Goal: Information Seeking & Learning: Learn about a topic

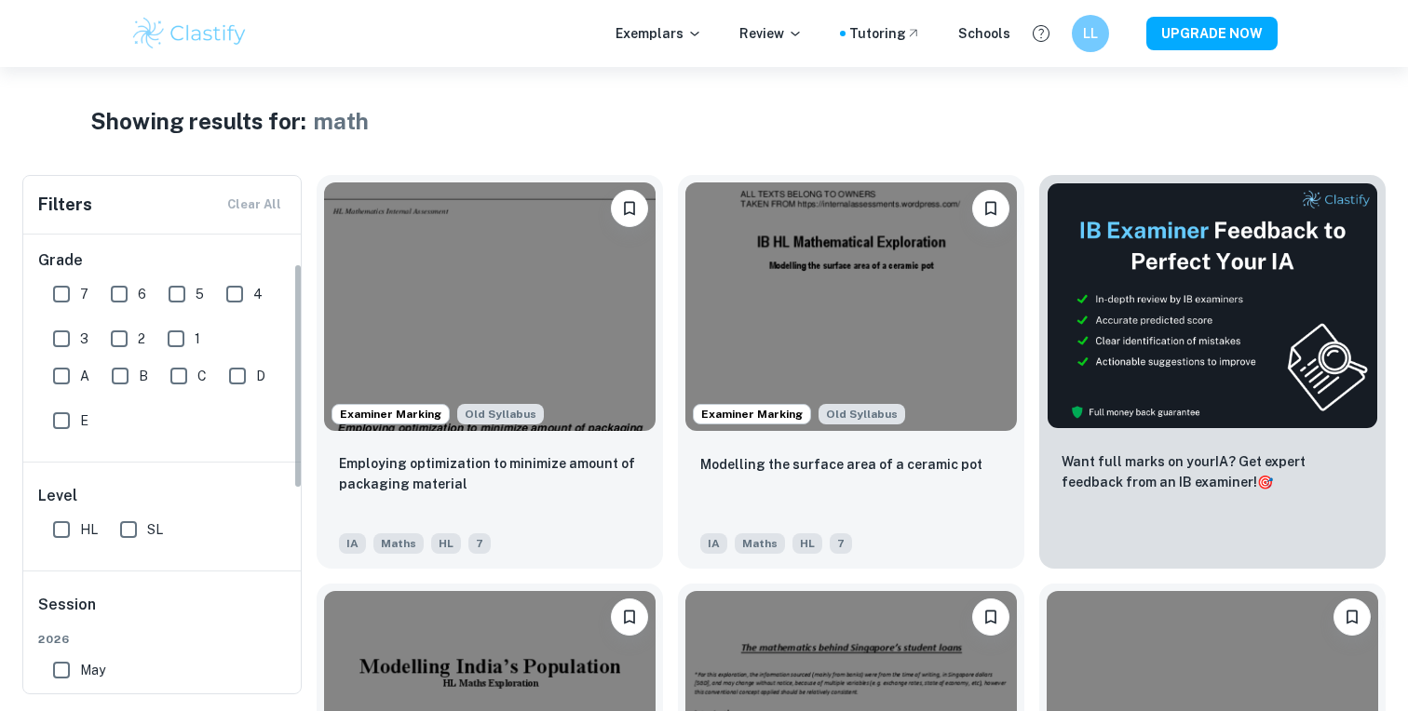
scroll to position [61, 0]
click at [63, 523] on input "HL" at bounding box center [61, 528] width 37 height 37
checkbox input "false"
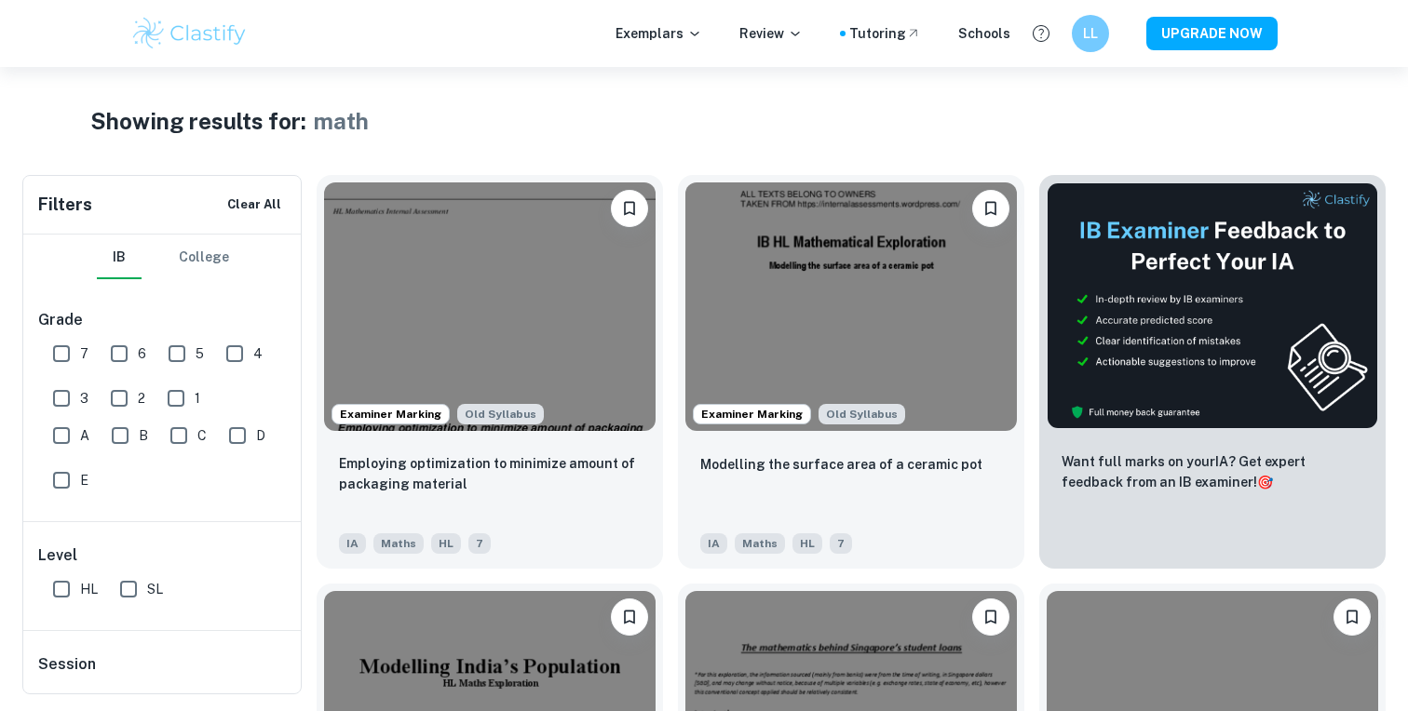
click at [341, 133] on h1 "math" at bounding box center [341, 121] width 55 height 34
click at [542, 121] on div "Showing results for: math" at bounding box center [703, 121] width 1227 height 34
click at [702, 39] on icon at bounding box center [694, 33] width 15 height 15
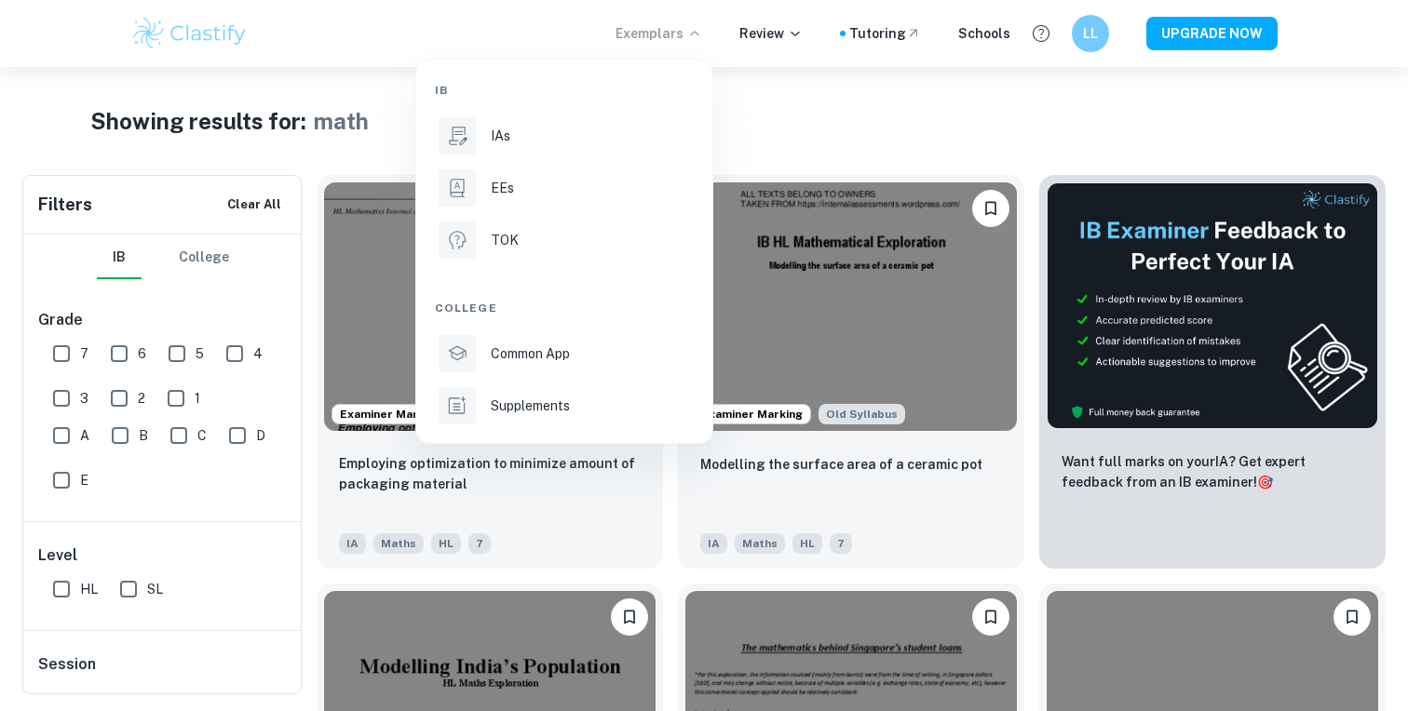
click at [747, 99] on div at bounding box center [704, 355] width 1408 height 711
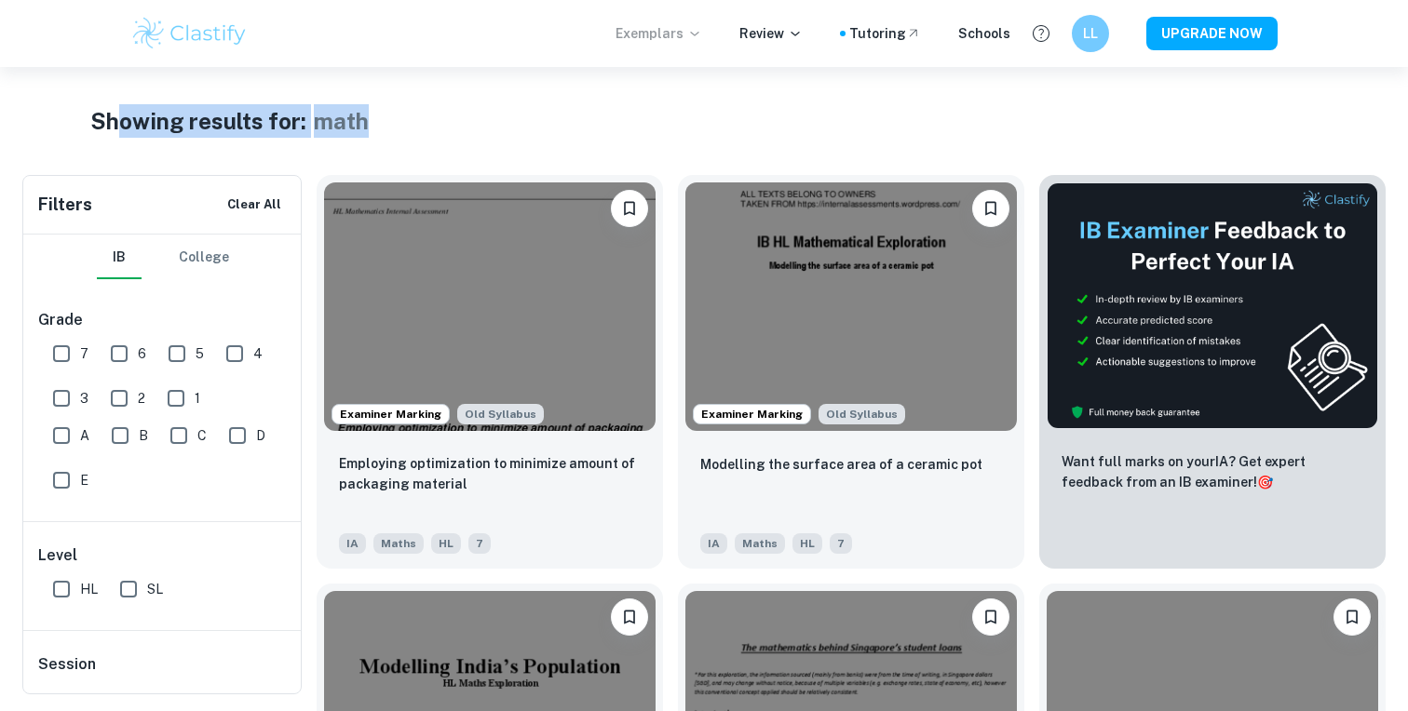
drag, startPoint x: 385, startPoint y: 117, endPoint x: 117, endPoint y: 116, distance: 267.3
click at [120, 116] on div "Showing results for: math" at bounding box center [703, 121] width 1227 height 34
click at [172, 126] on h1 "Showing results for:" at bounding box center [198, 121] width 216 height 34
click at [672, 41] on p "Exemplars" at bounding box center [659, 33] width 87 height 20
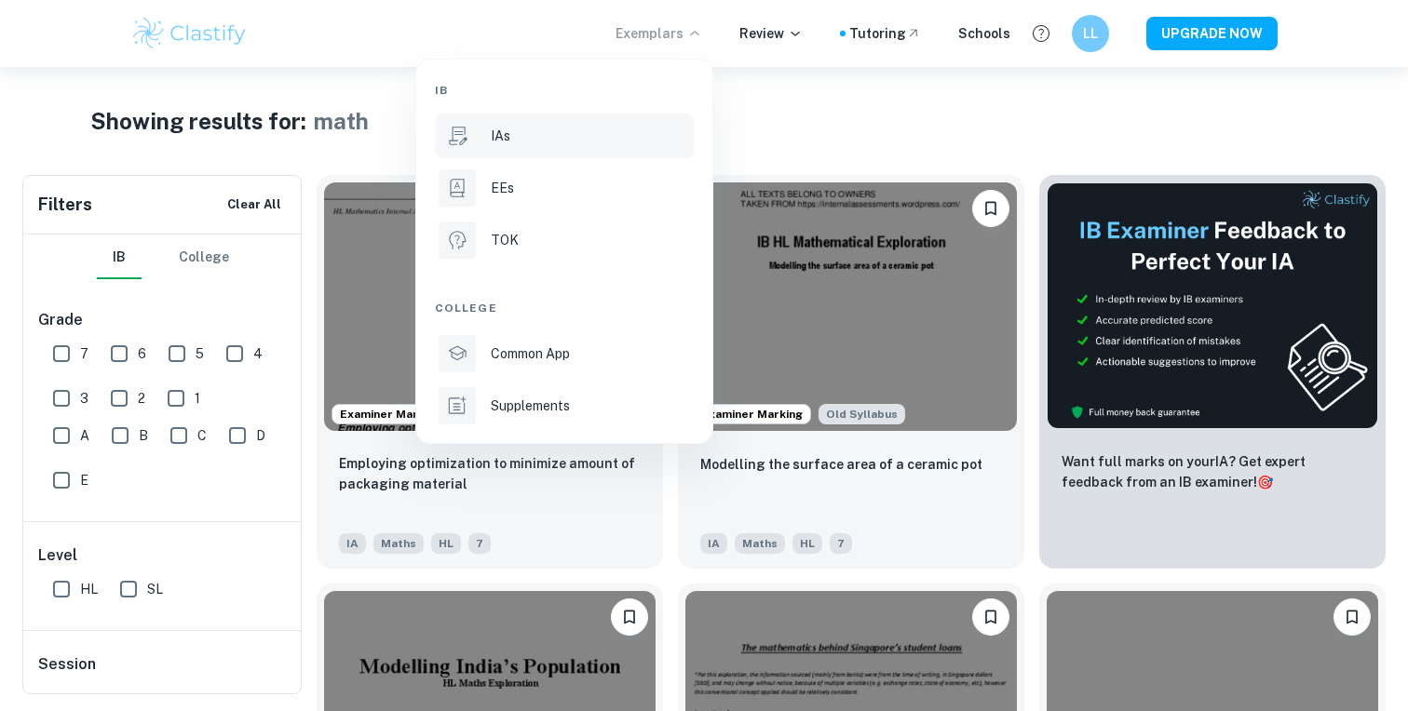
click at [541, 132] on div "IAs" at bounding box center [590, 136] width 199 height 20
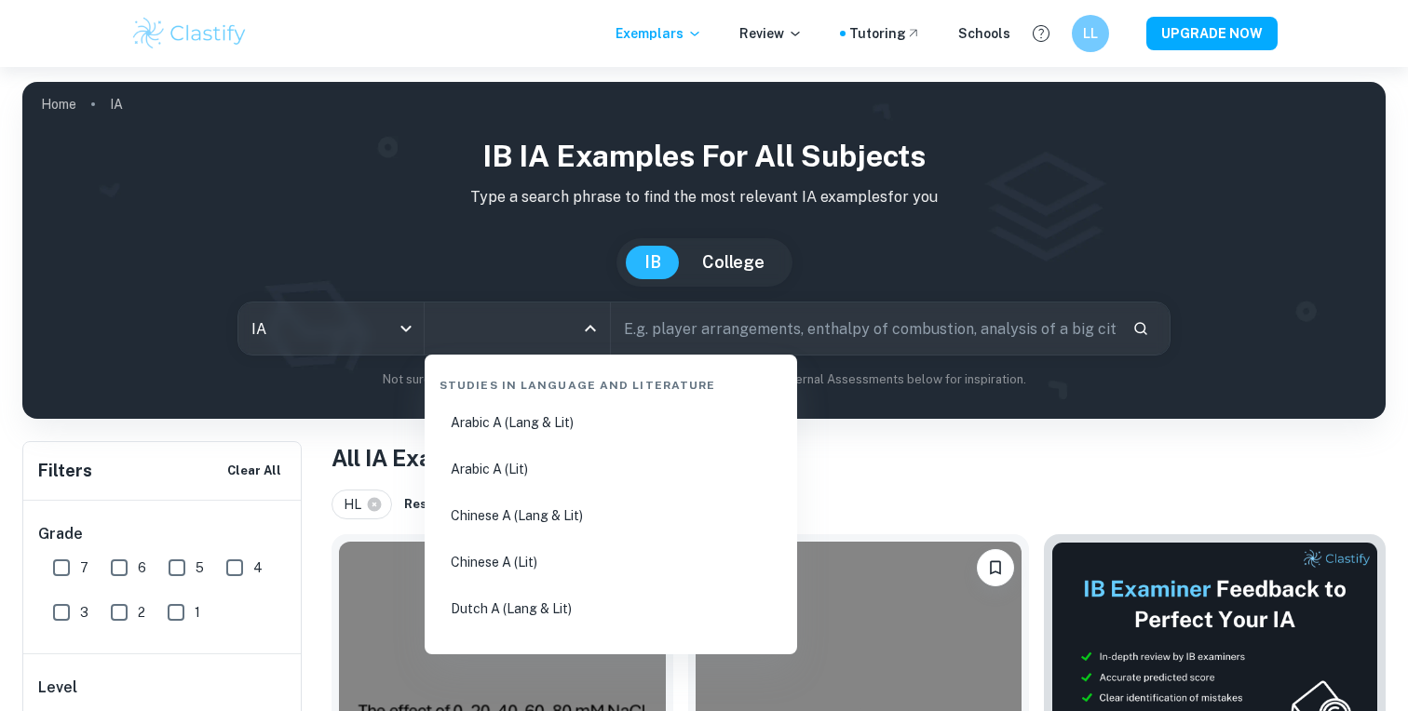
click at [535, 332] on input "All Subjects" at bounding box center [503, 328] width 141 height 35
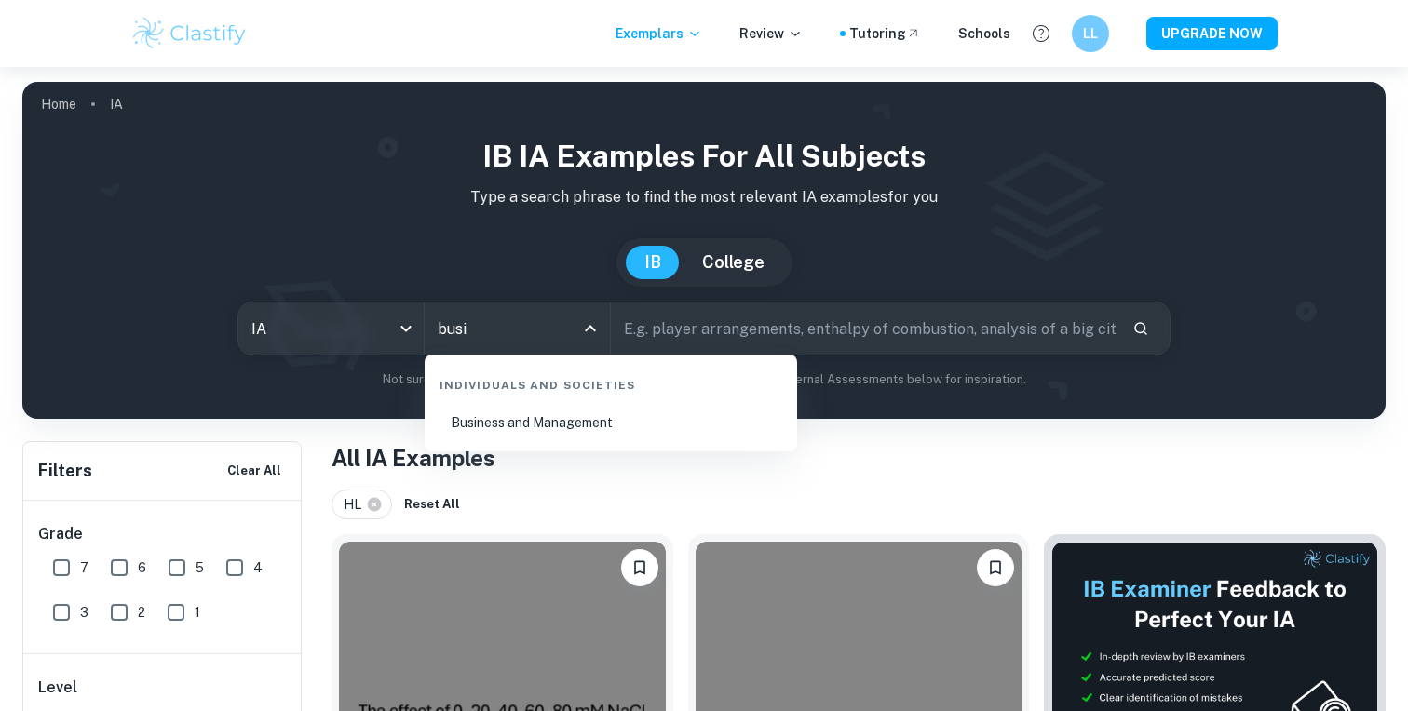
click at [566, 423] on li "Business and Management" at bounding box center [611, 422] width 358 height 43
type input "Business and Management"
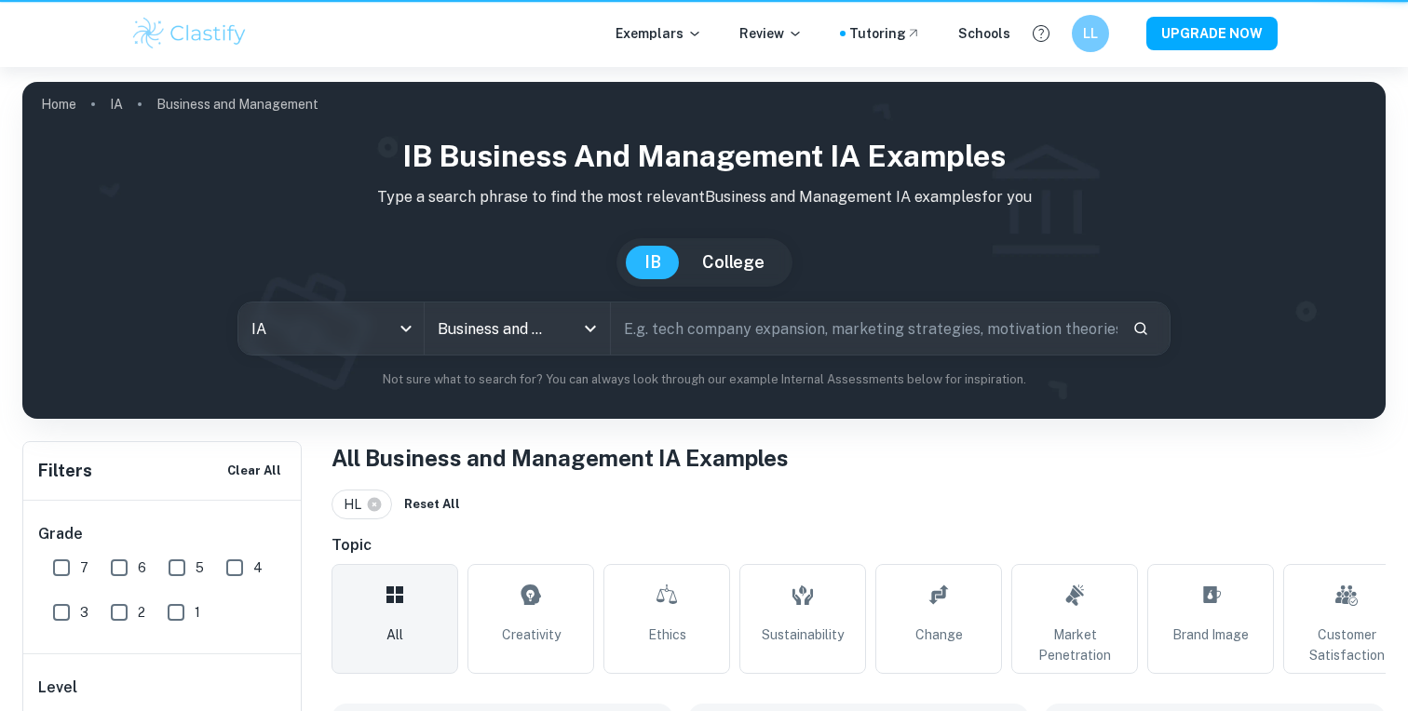
scroll to position [139, 0]
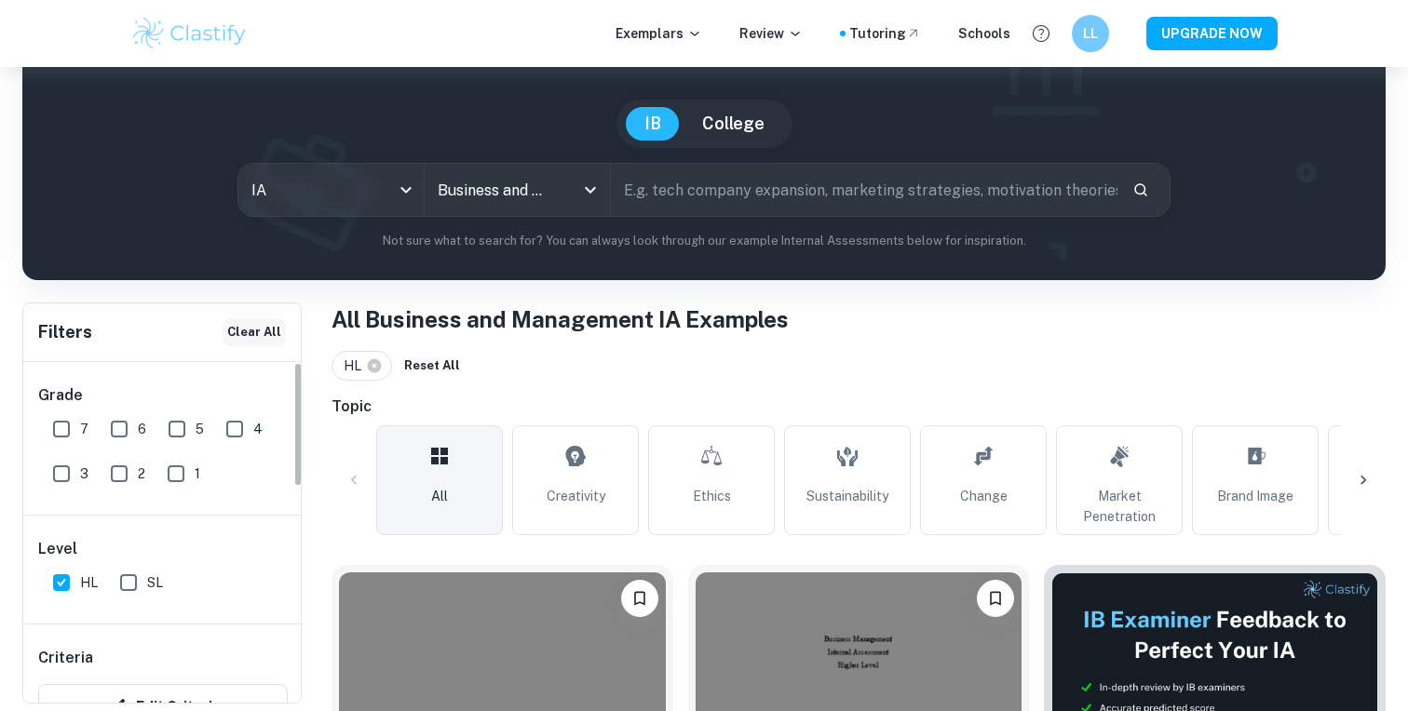
click at [269, 342] on button "Clear All" at bounding box center [254, 332] width 63 height 28
checkbox input "false"
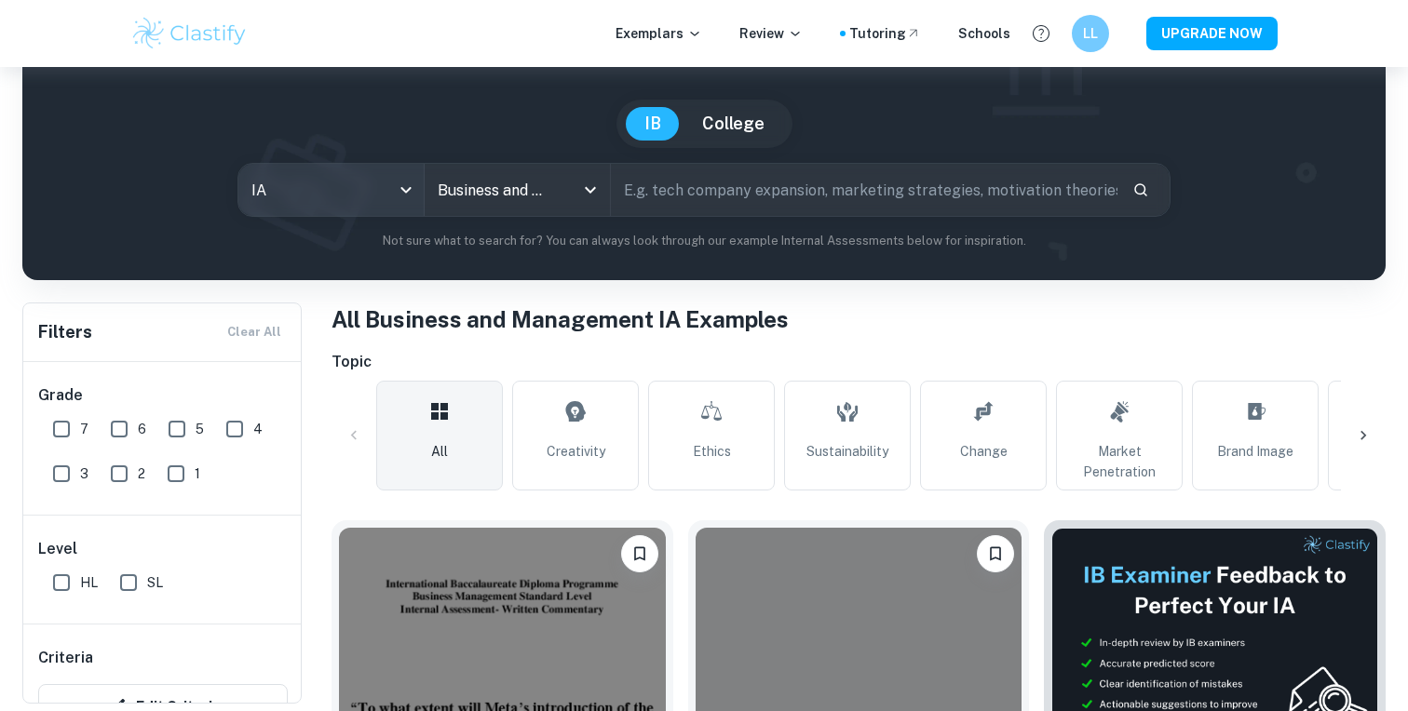
click at [366, 204] on body "We value your privacy We use cookies to enhance your browsing experience, serve…" at bounding box center [704, 283] width 1408 height 711
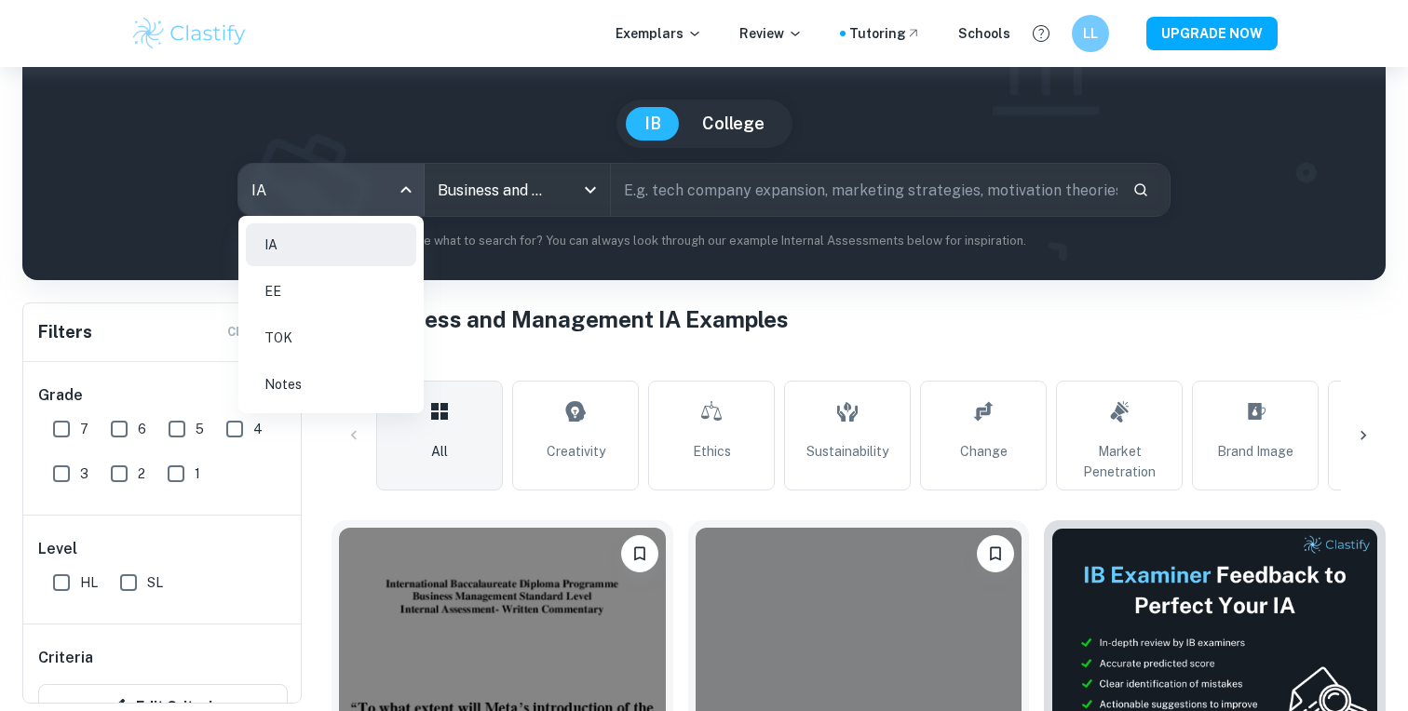
click at [490, 297] on div at bounding box center [704, 355] width 1408 height 711
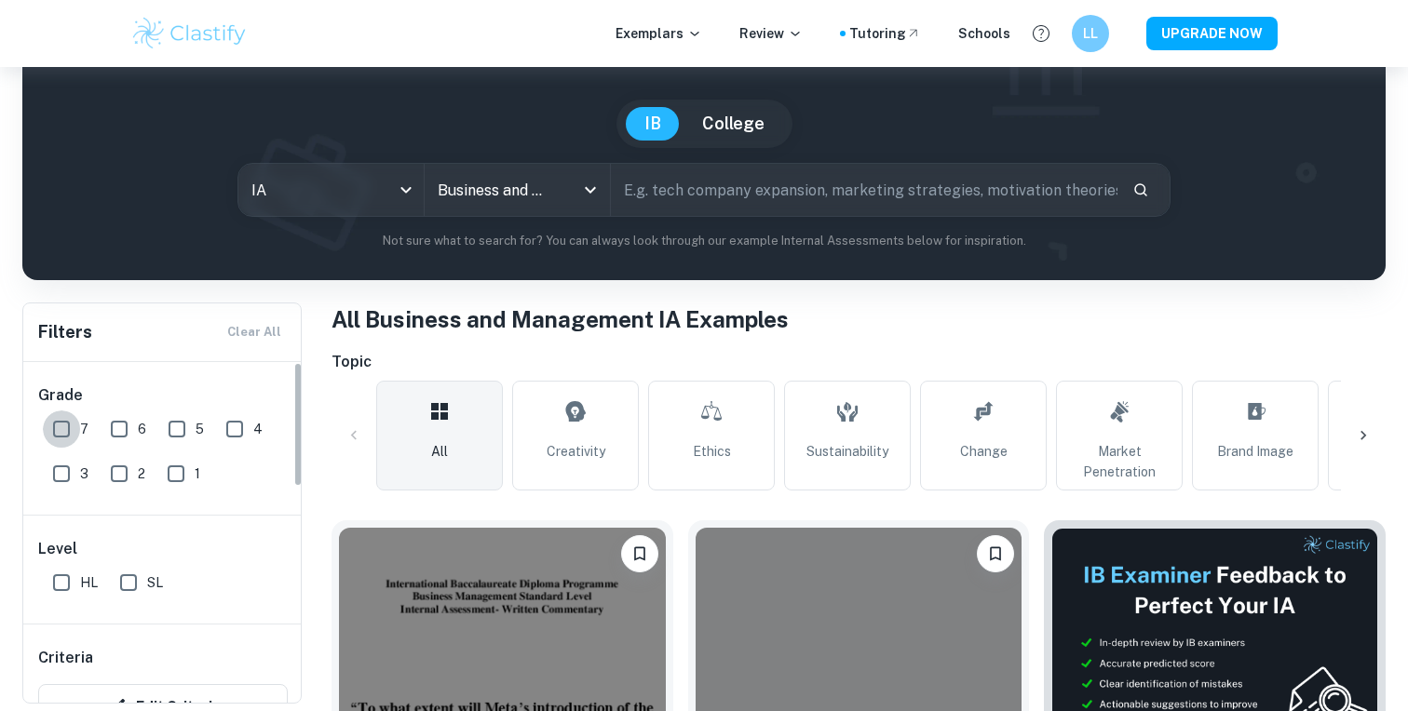
click at [53, 421] on input "7" at bounding box center [61, 429] width 37 height 37
checkbox input "true"
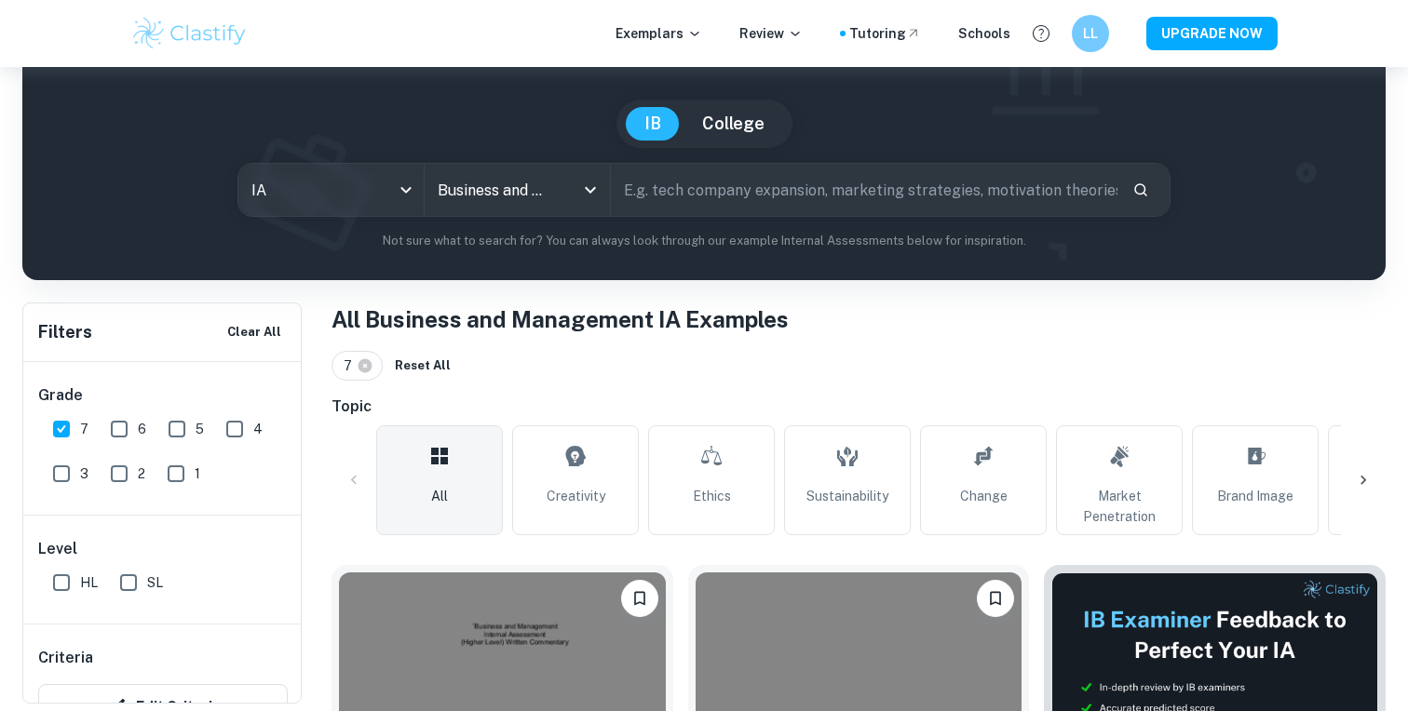
click at [113, 424] on input "6" at bounding box center [119, 429] width 37 height 37
checkbox input "true"
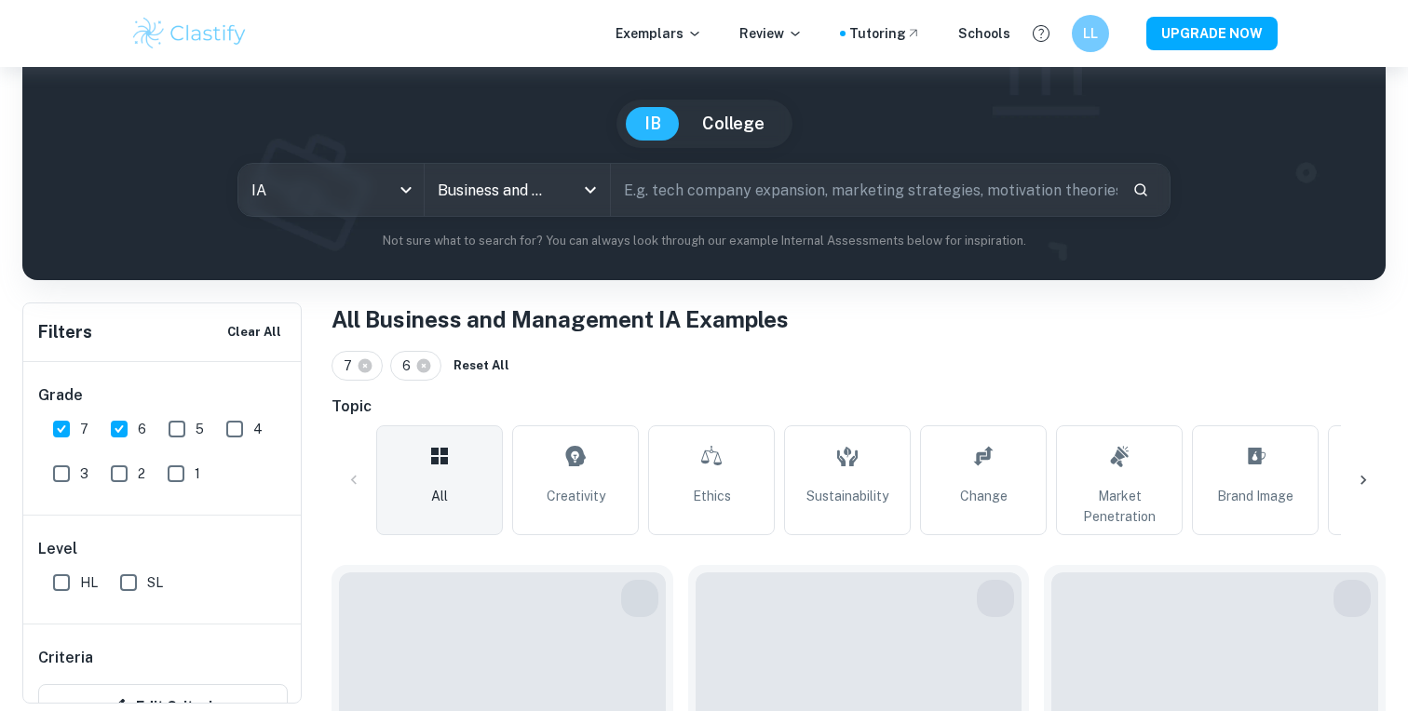
click at [59, 589] on input "HL" at bounding box center [61, 582] width 37 height 37
checkbox input "true"
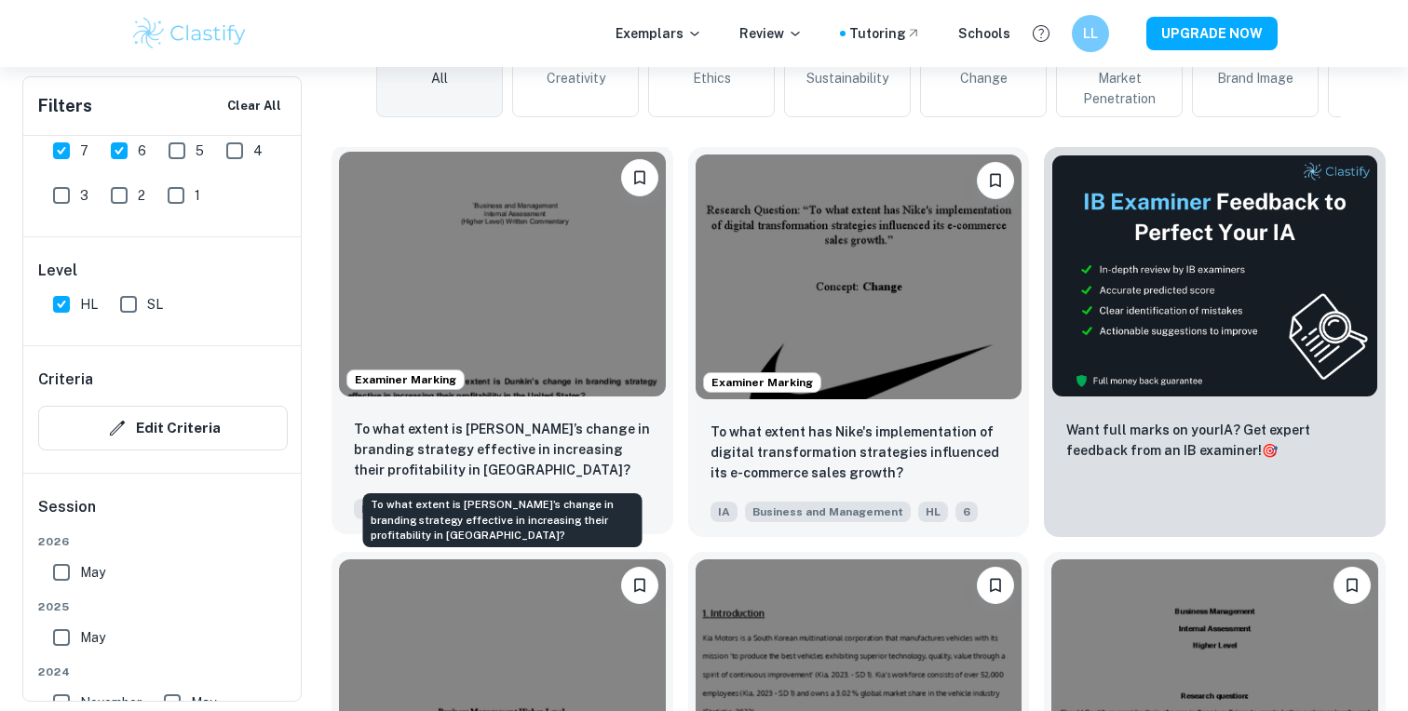
scroll to position [535, 0]
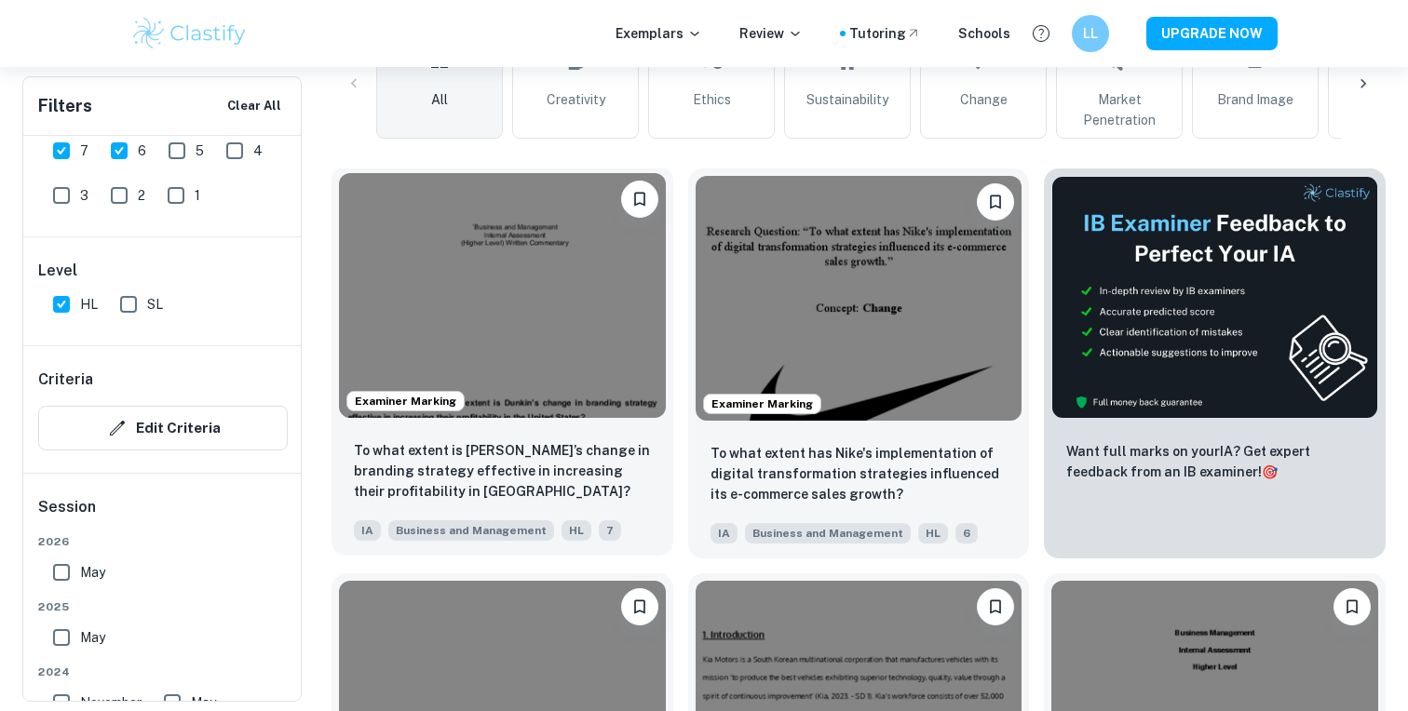
click at [561, 255] on img at bounding box center [502, 295] width 327 height 245
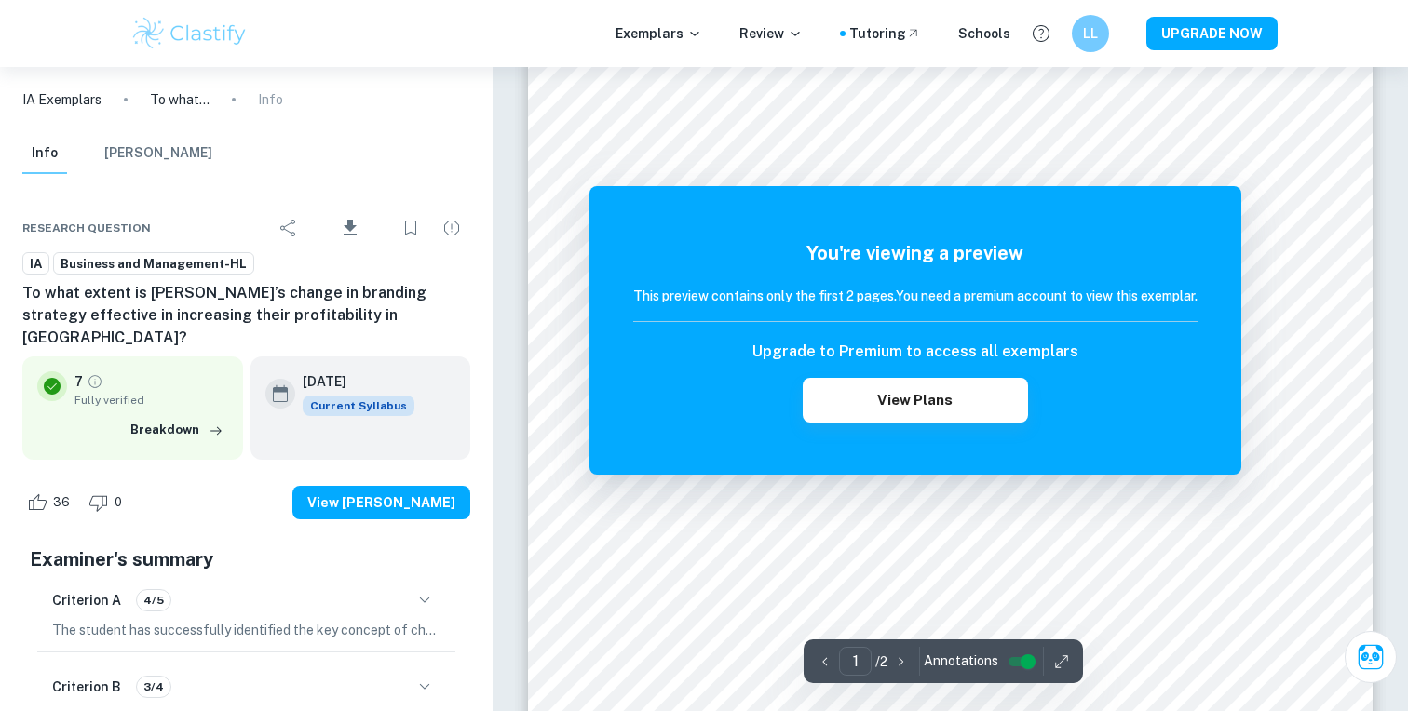
scroll to position [205, 0]
click at [954, 397] on button "View Plans" at bounding box center [915, 400] width 225 height 45
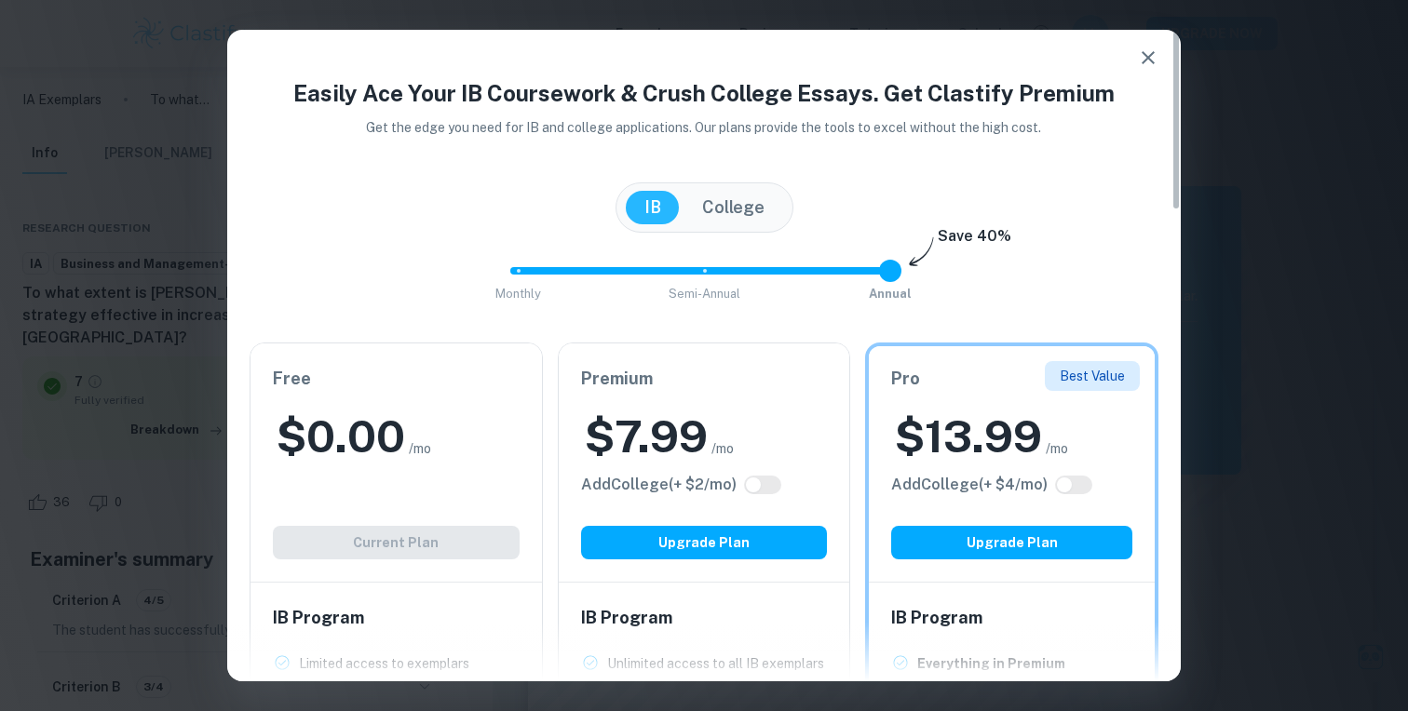
click at [1142, 53] on icon "button" at bounding box center [1148, 58] width 22 height 22
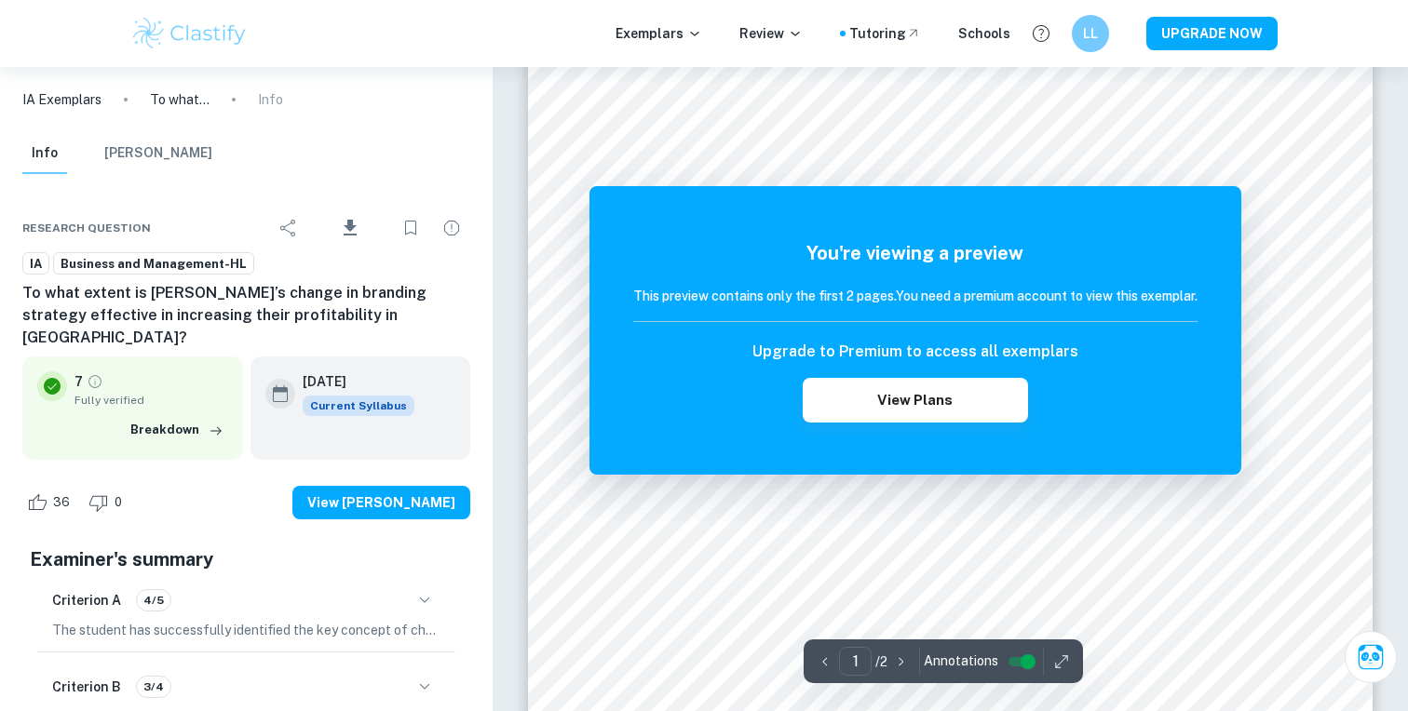
scroll to position [95, 0]
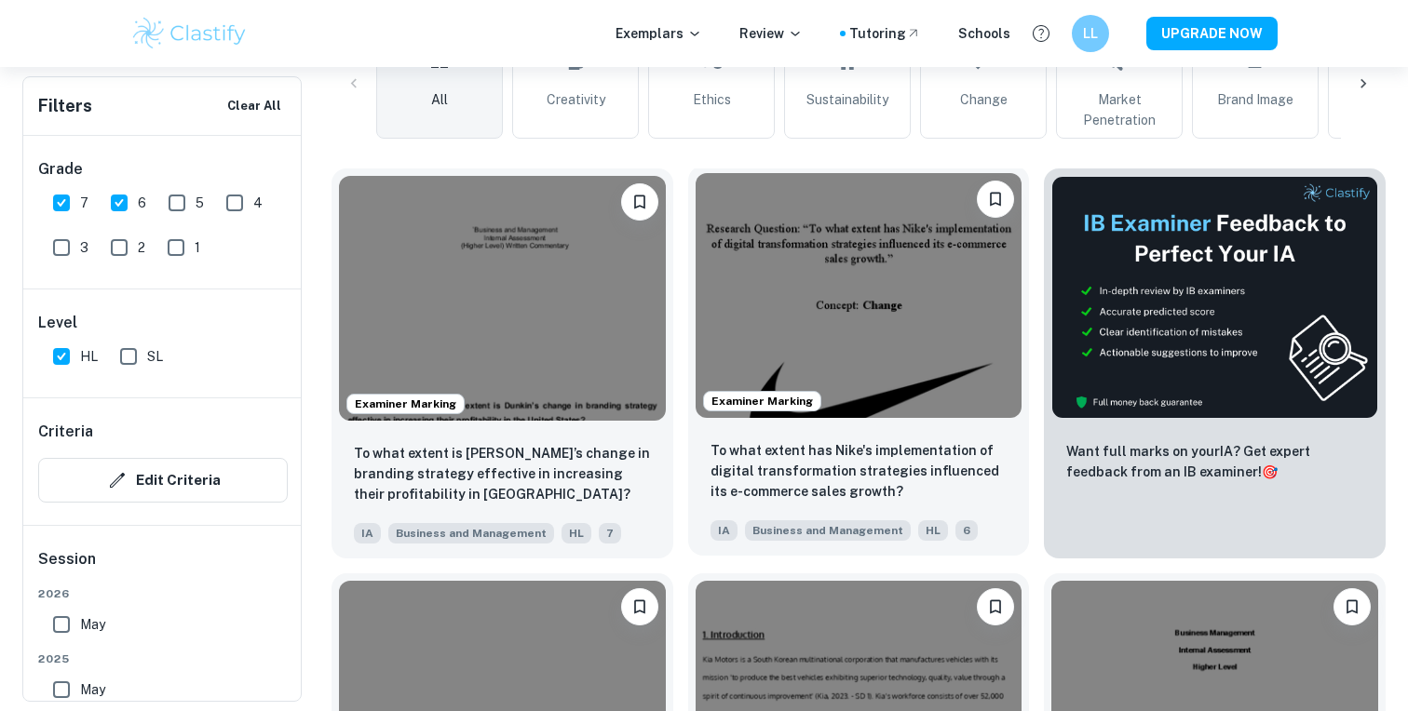
click at [791, 300] on img at bounding box center [859, 295] width 327 height 245
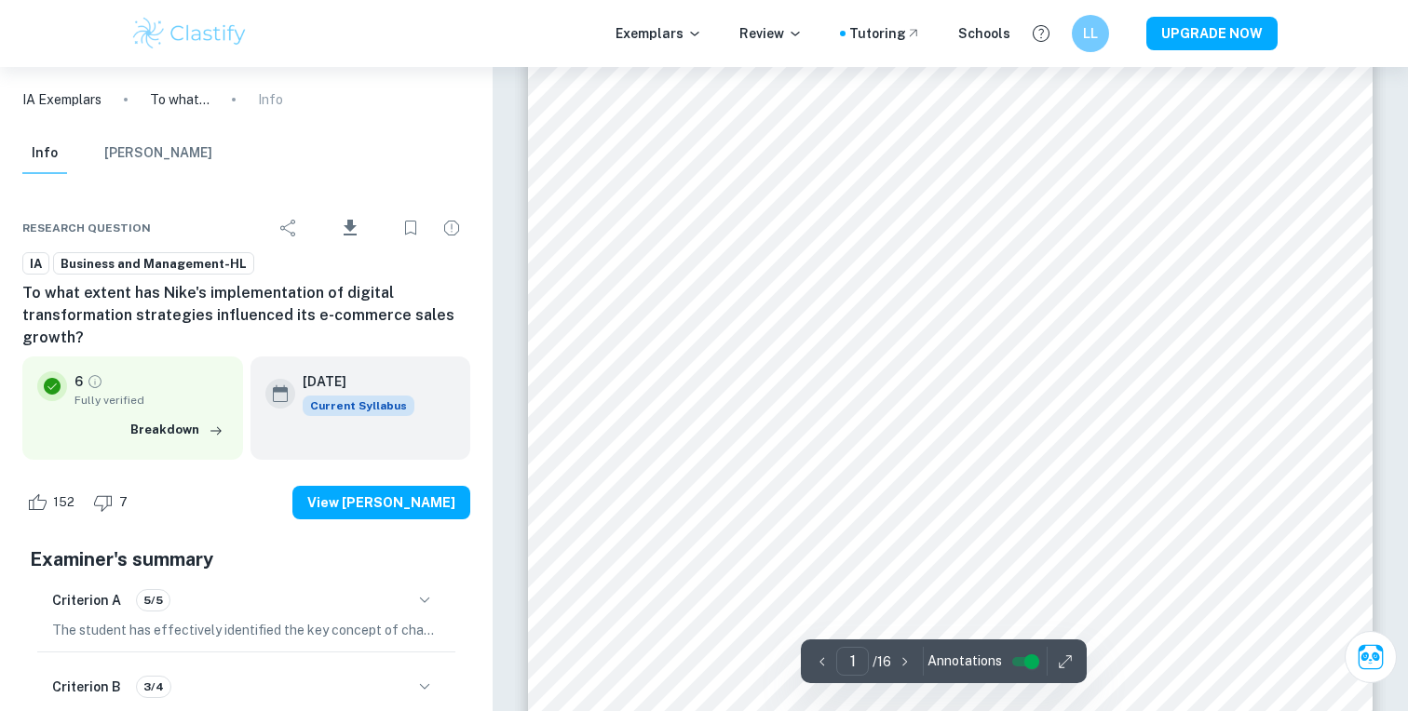
scroll to position [445, 0]
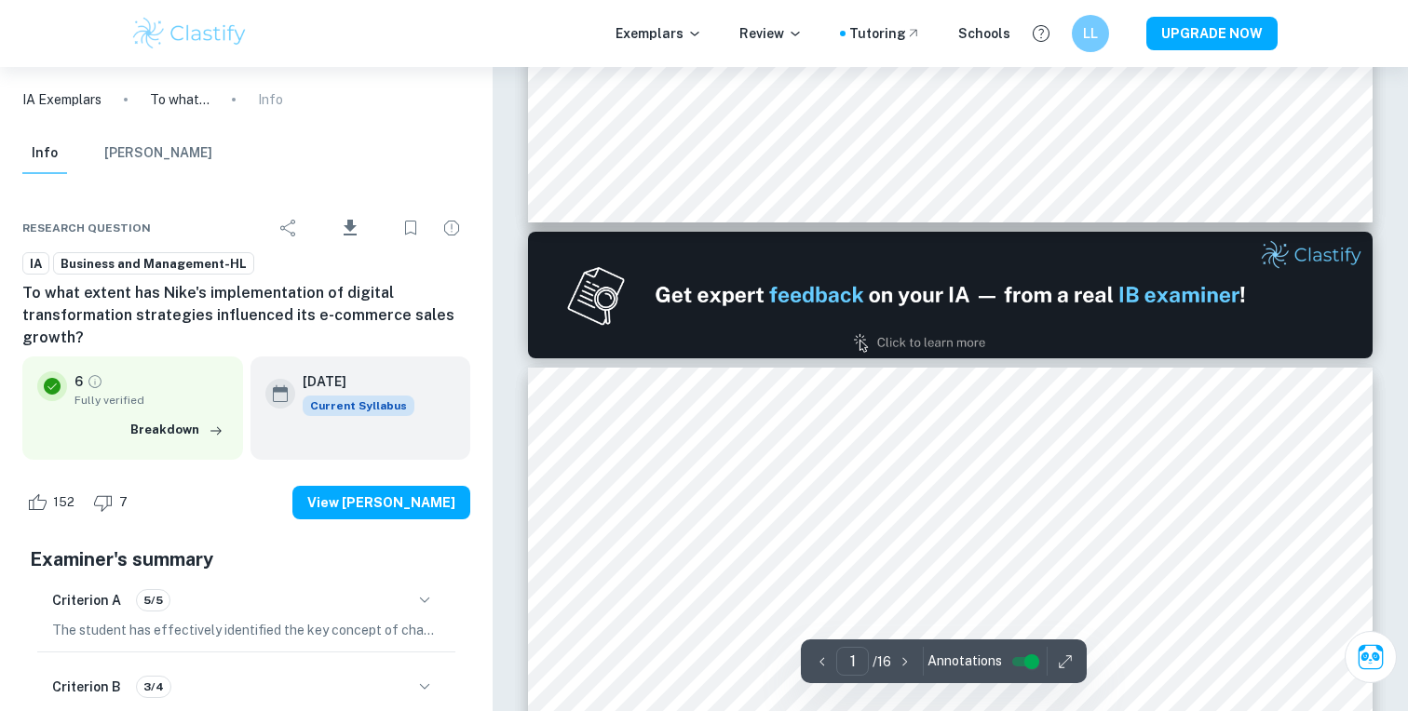
type input "2"
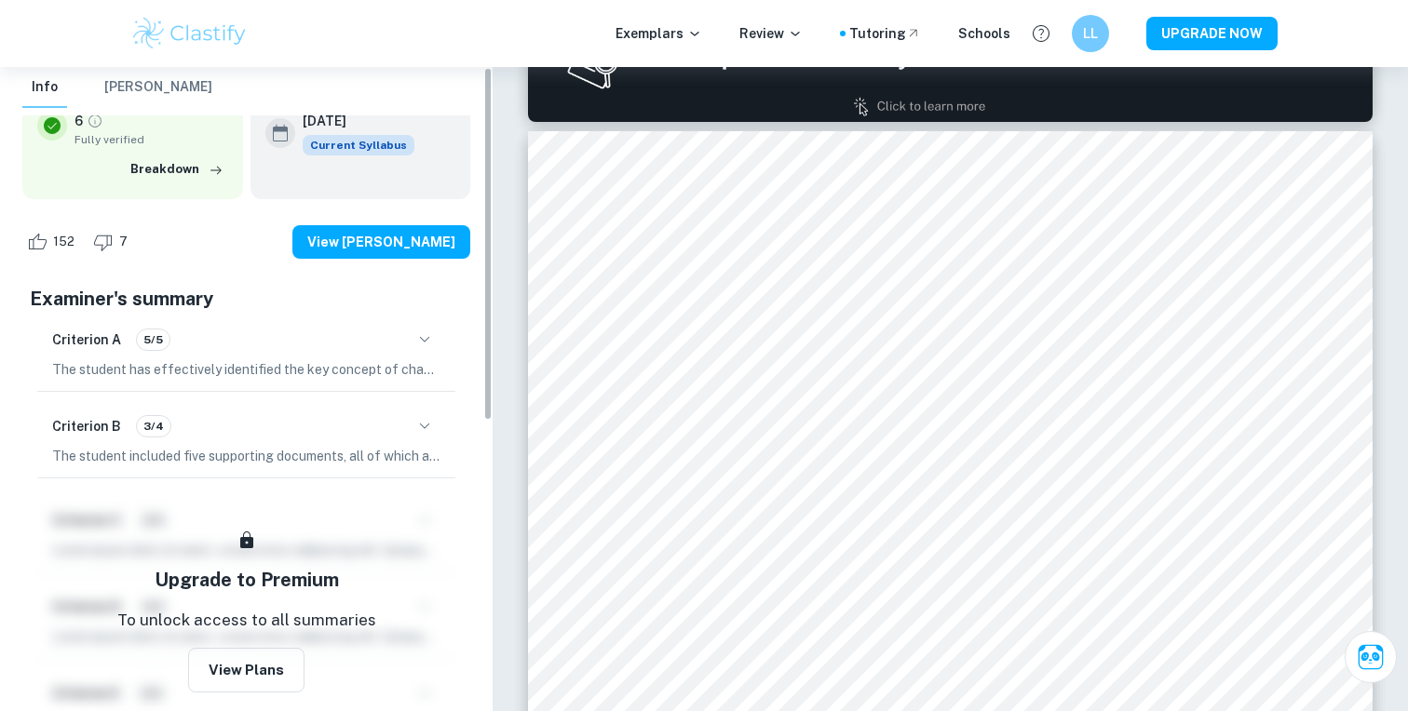
scroll to position [0, 0]
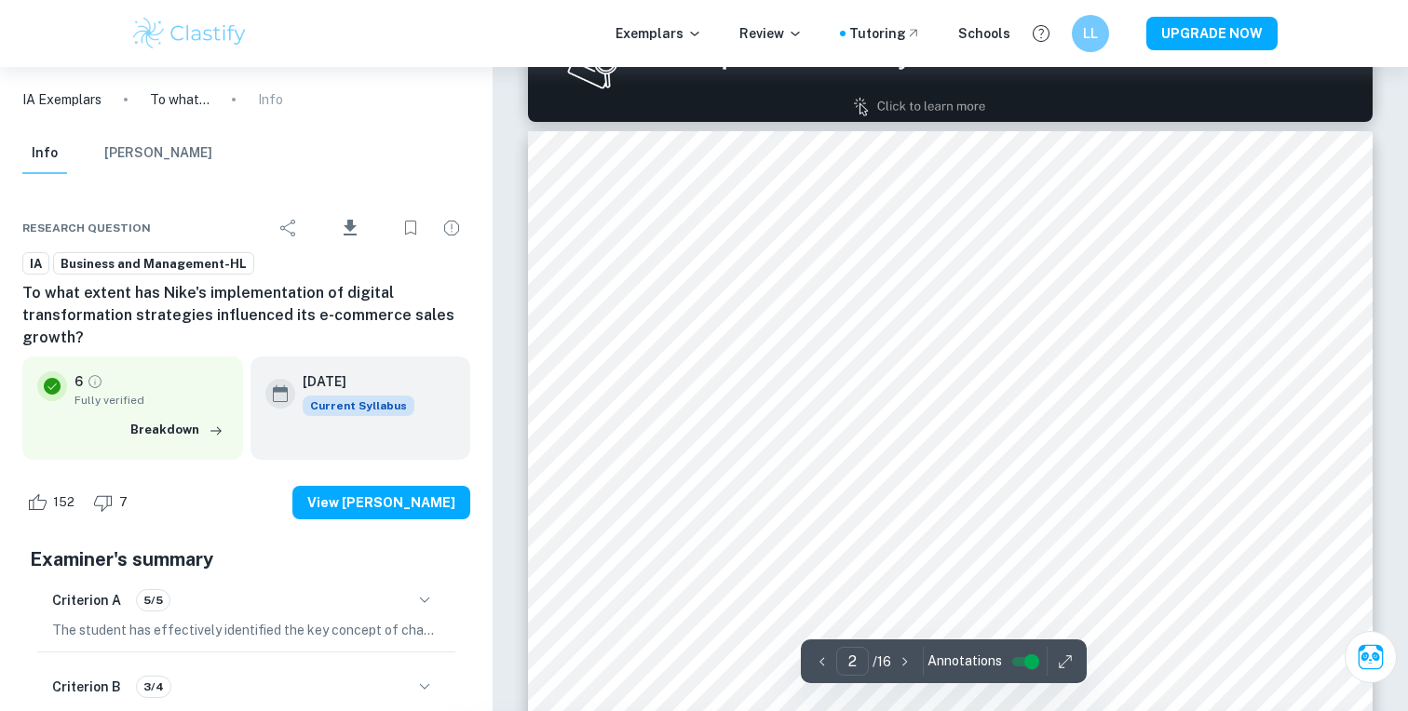
click at [860, 521] on div at bounding box center [950, 538] width 645 height 88
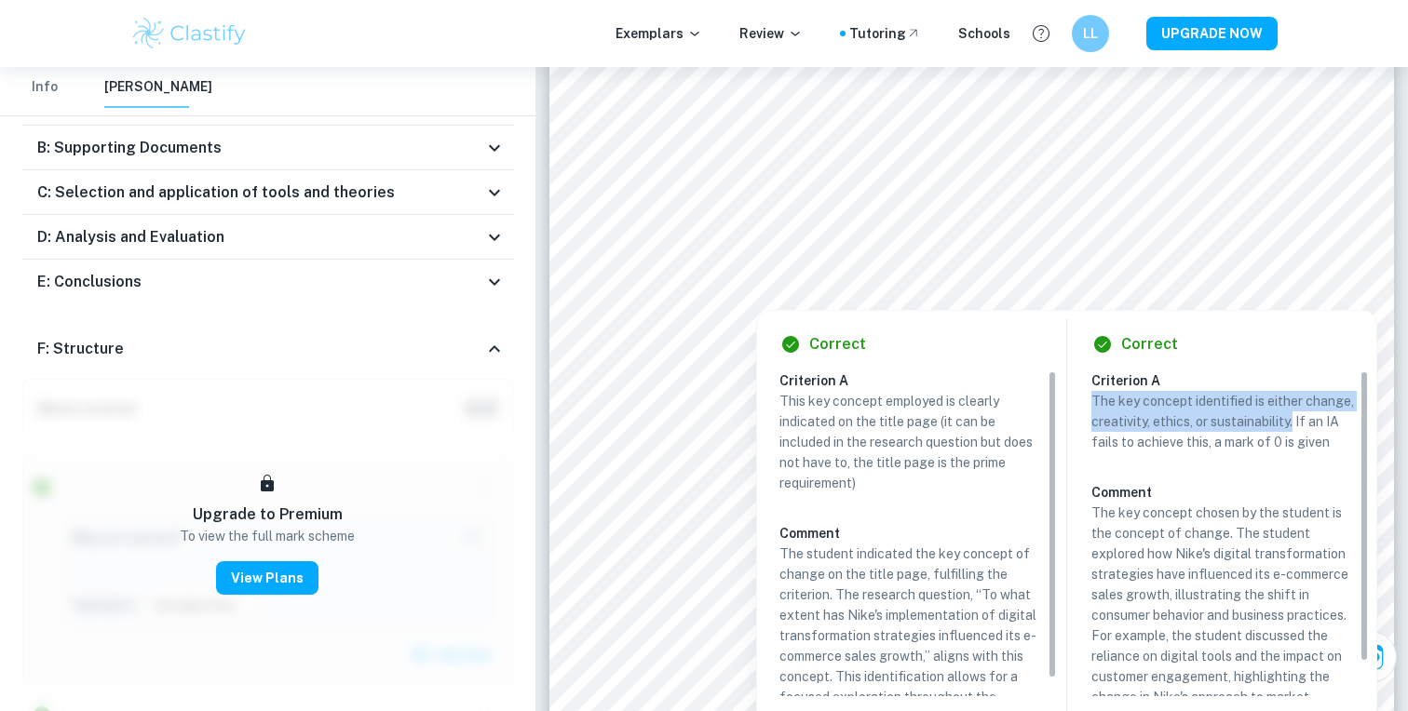
drag, startPoint x: 1093, startPoint y: 399, endPoint x: 1294, endPoint y: 425, distance: 201.9
click at [1294, 425] on p "The key concept identified is either change, creativity, ethics, or sustainabil…" at bounding box center [1222, 421] width 263 height 61
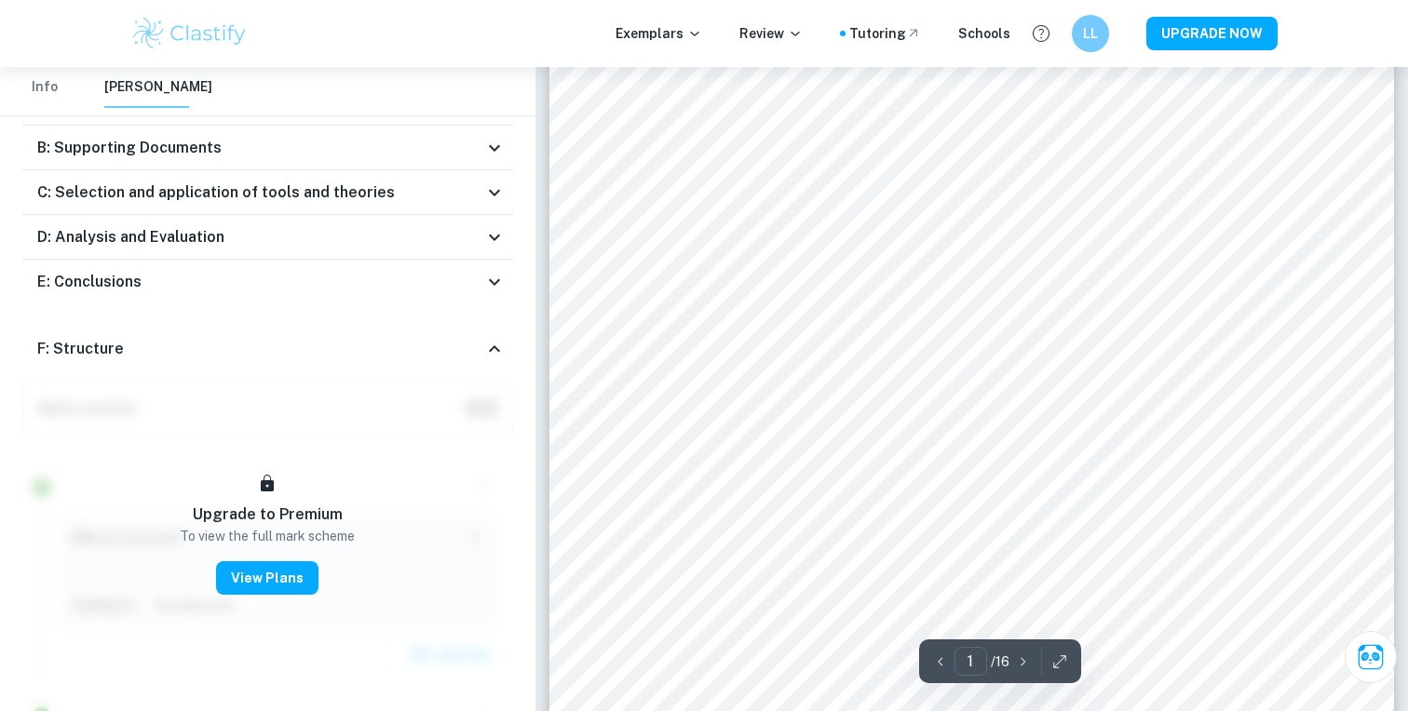
scroll to position [242, 0]
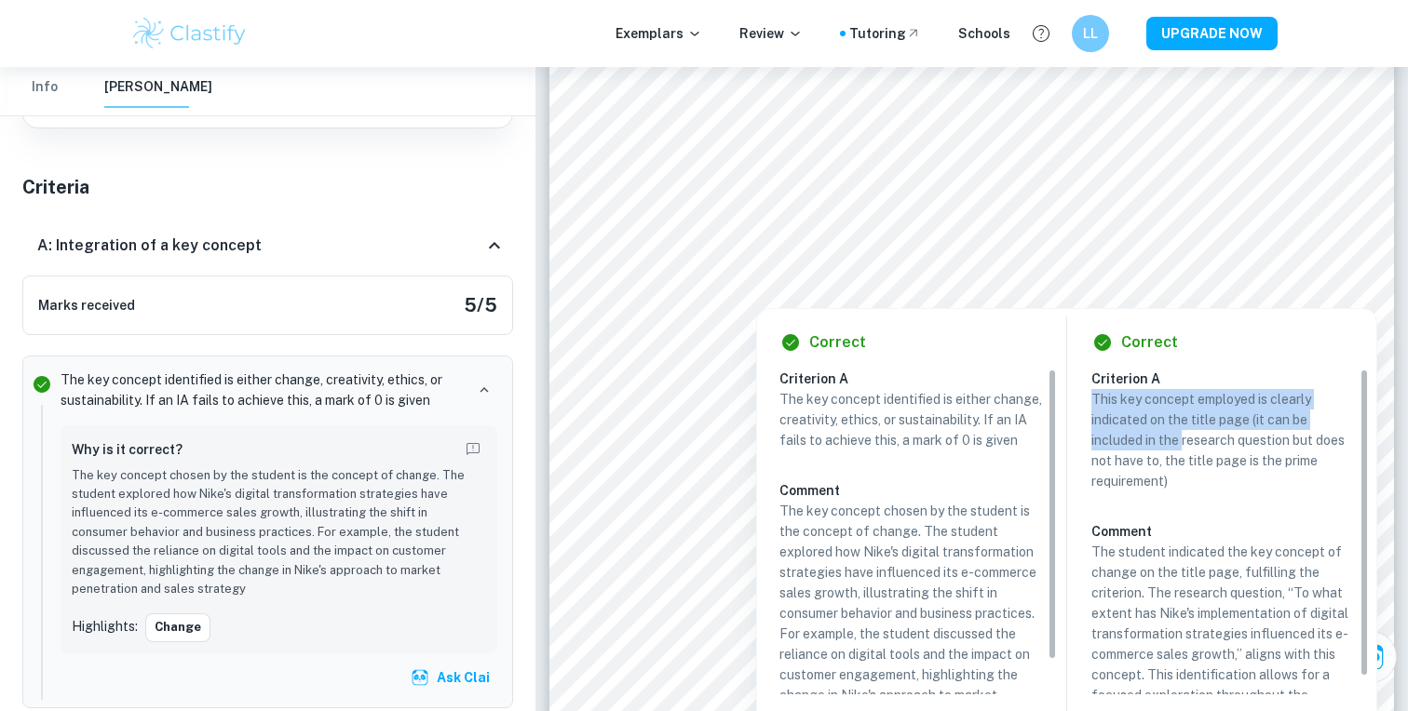
drag, startPoint x: 1094, startPoint y: 400, endPoint x: 1185, endPoint y: 434, distance: 96.7
click at [1185, 434] on p "This key concept employed is clearly indicated on the title page (it can be inc…" at bounding box center [1222, 440] width 263 height 102
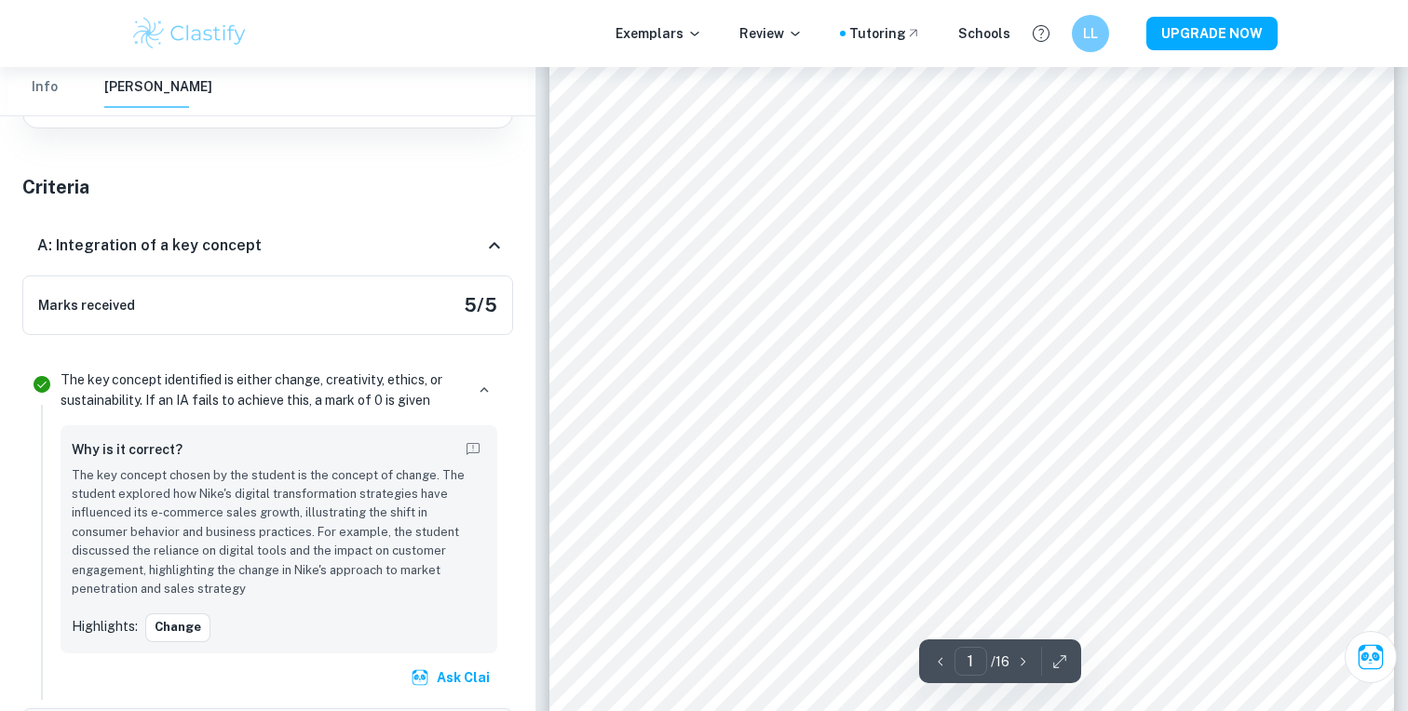
scroll to position [605, 0]
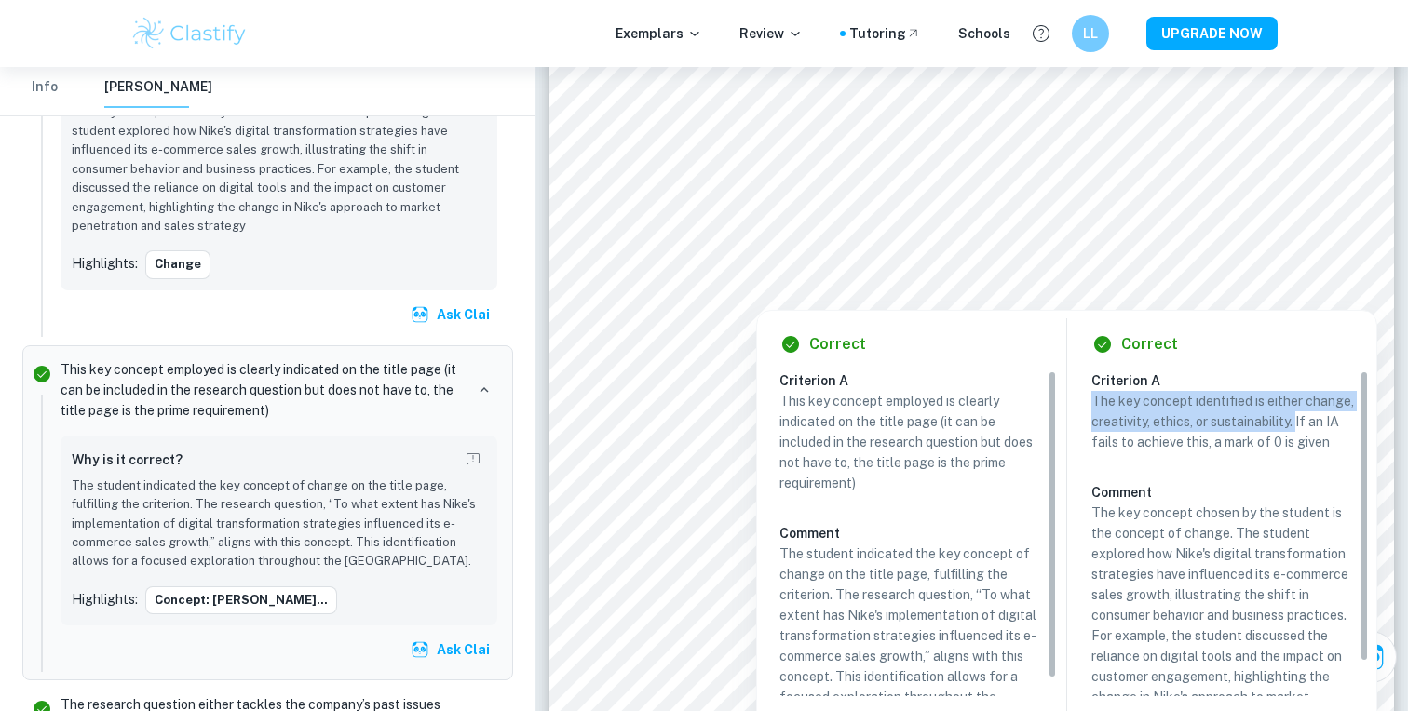
drag, startPoint x: 1297, startPoint y: 426, endPoint x: 1092, endPoint y: 398, distance: 206.8
click at [1092, 398] on p "The key concept identified is either change, creativity, ethics, or sustainabil…" at bounding box center [1222, 421] width 263 height 61
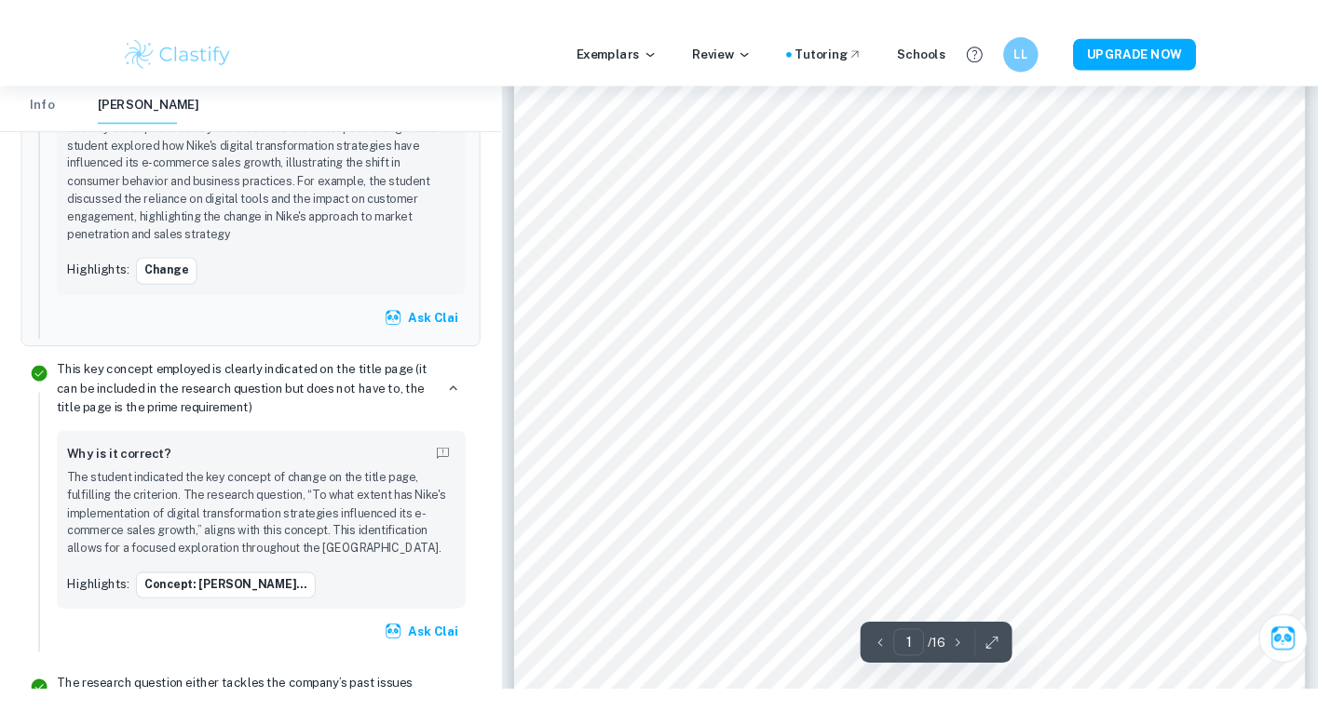
scroll to position [242, 0]
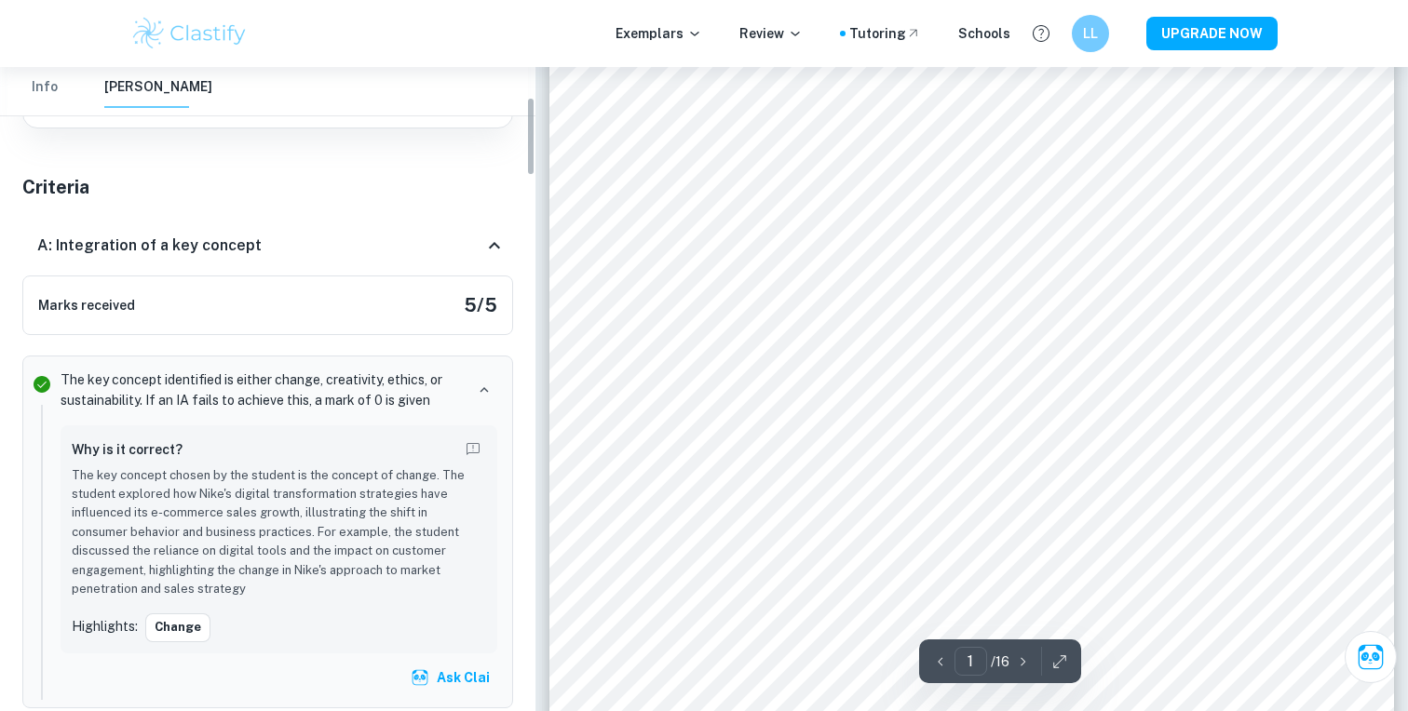
copy p "The key concept identified is either change, creativity, ethics, or sustainabil…"
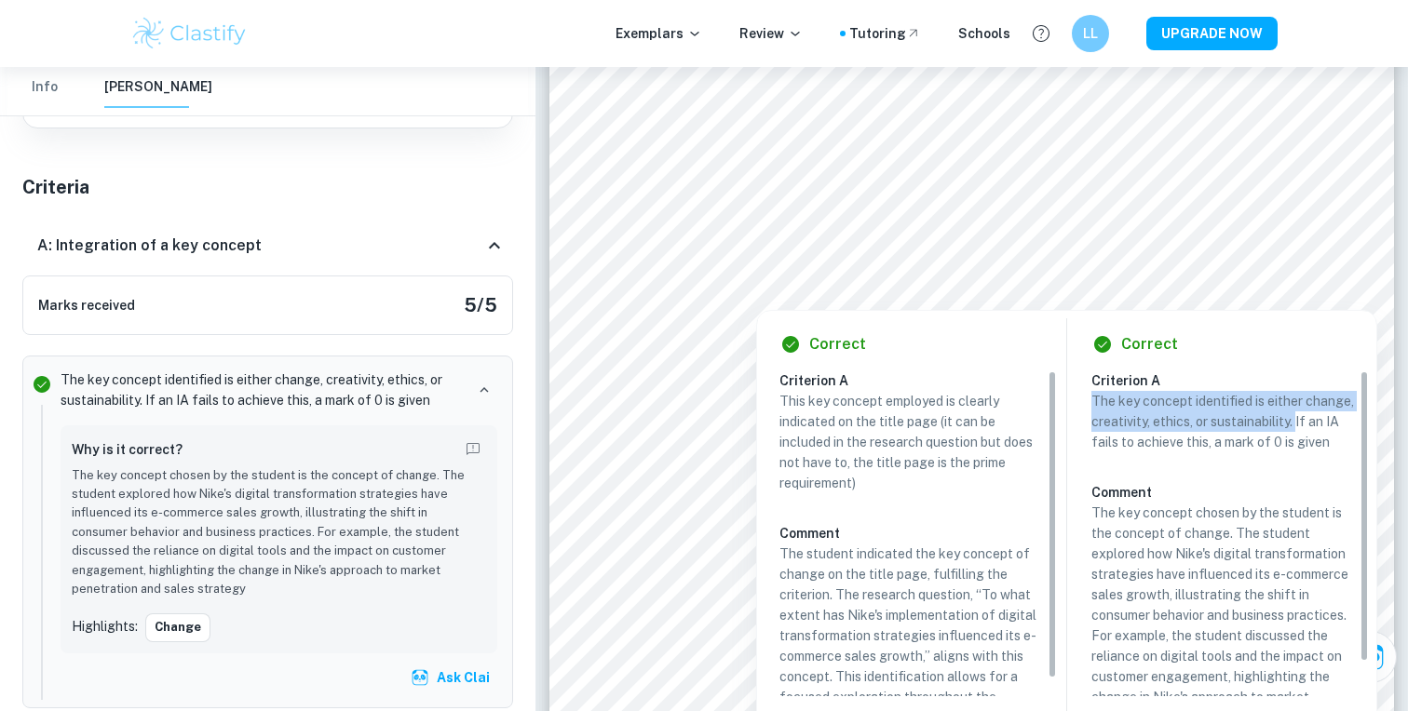
copy p "The key concept identified is either change, creativity, ethics, or sustainabil…"
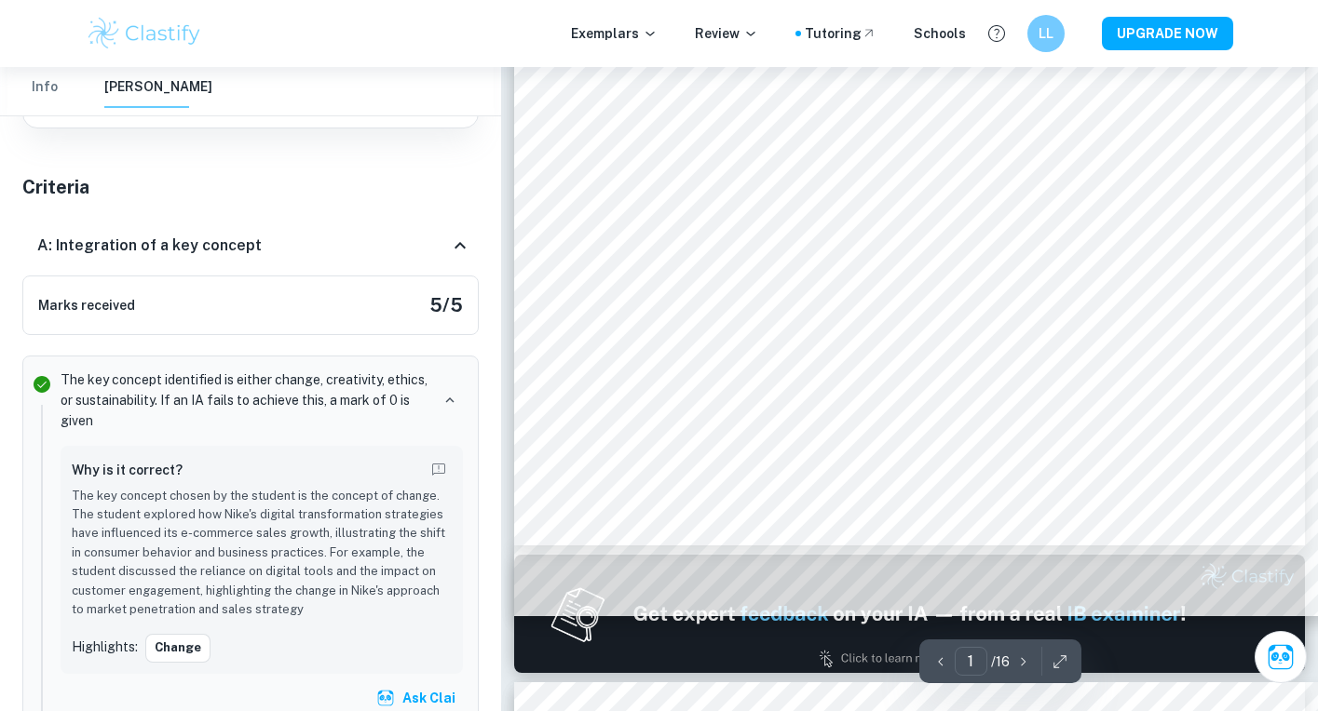
scroll to position [562, 0]
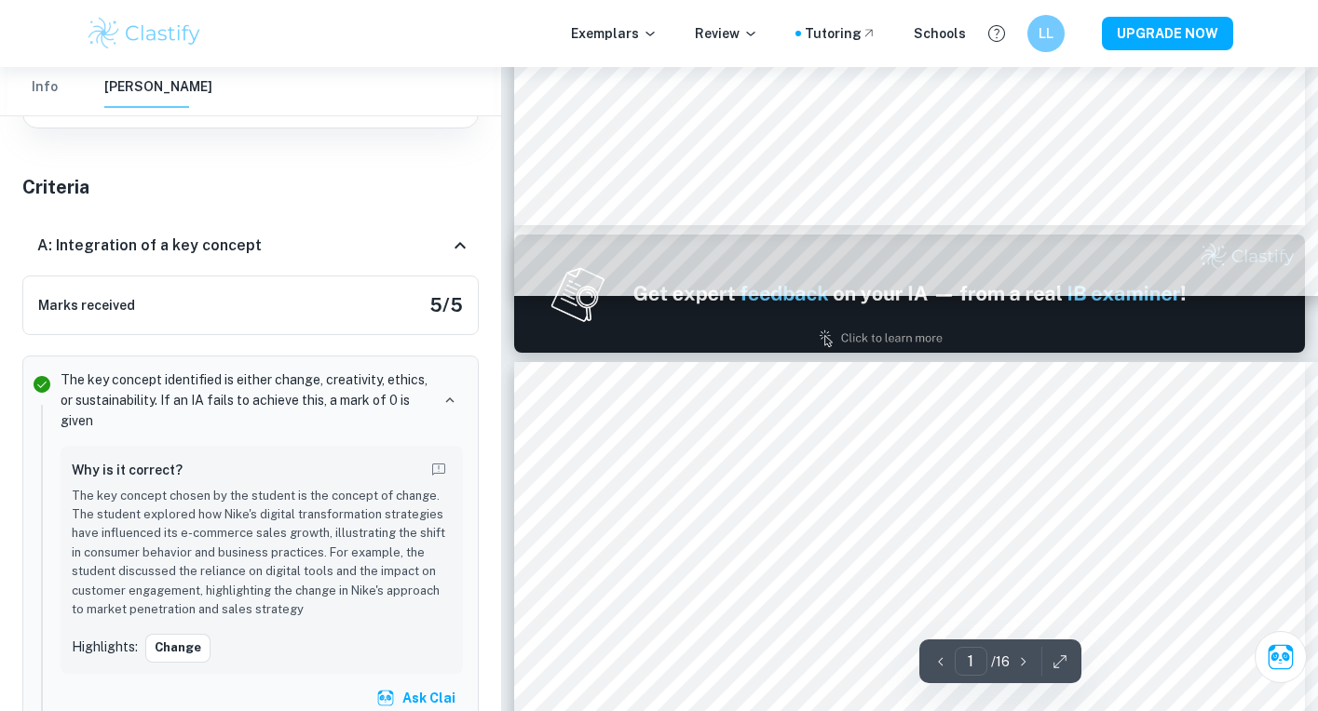
type input "2"
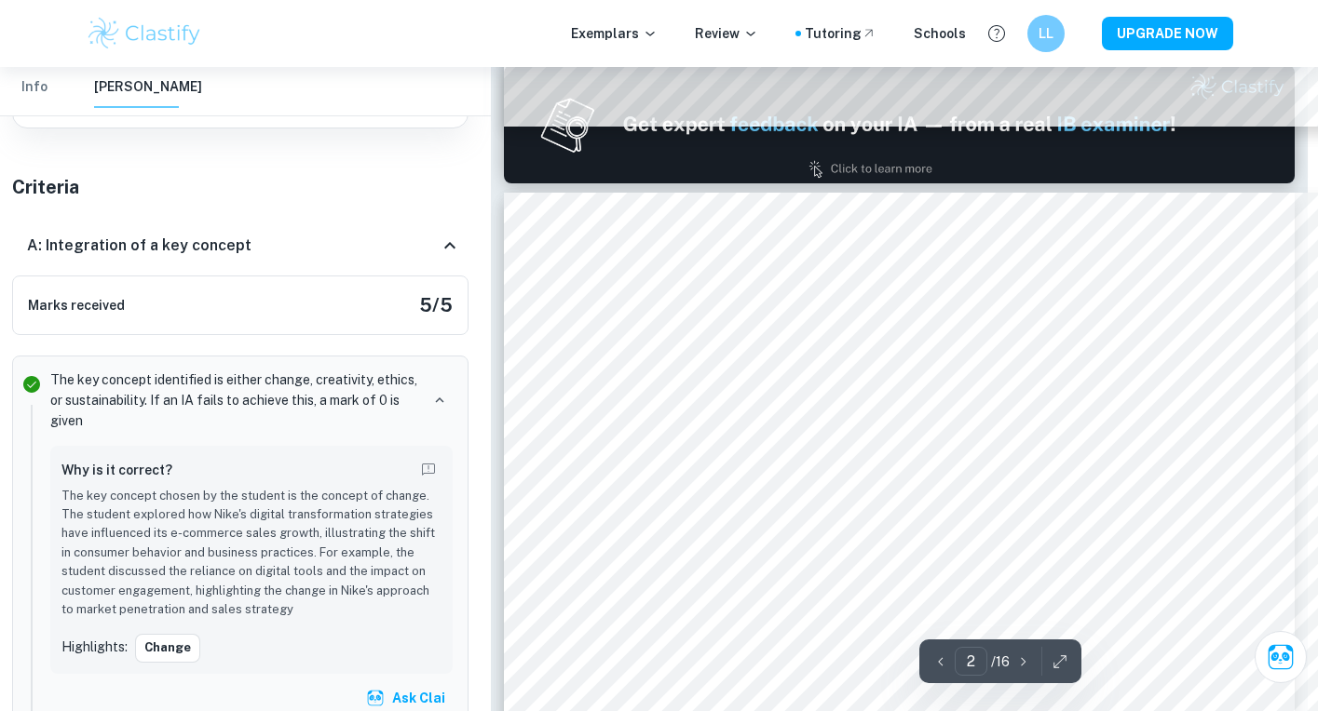
scroll to position [1043, 10]
